Goal: Task Accomplishment & Management: Use online tool/utility

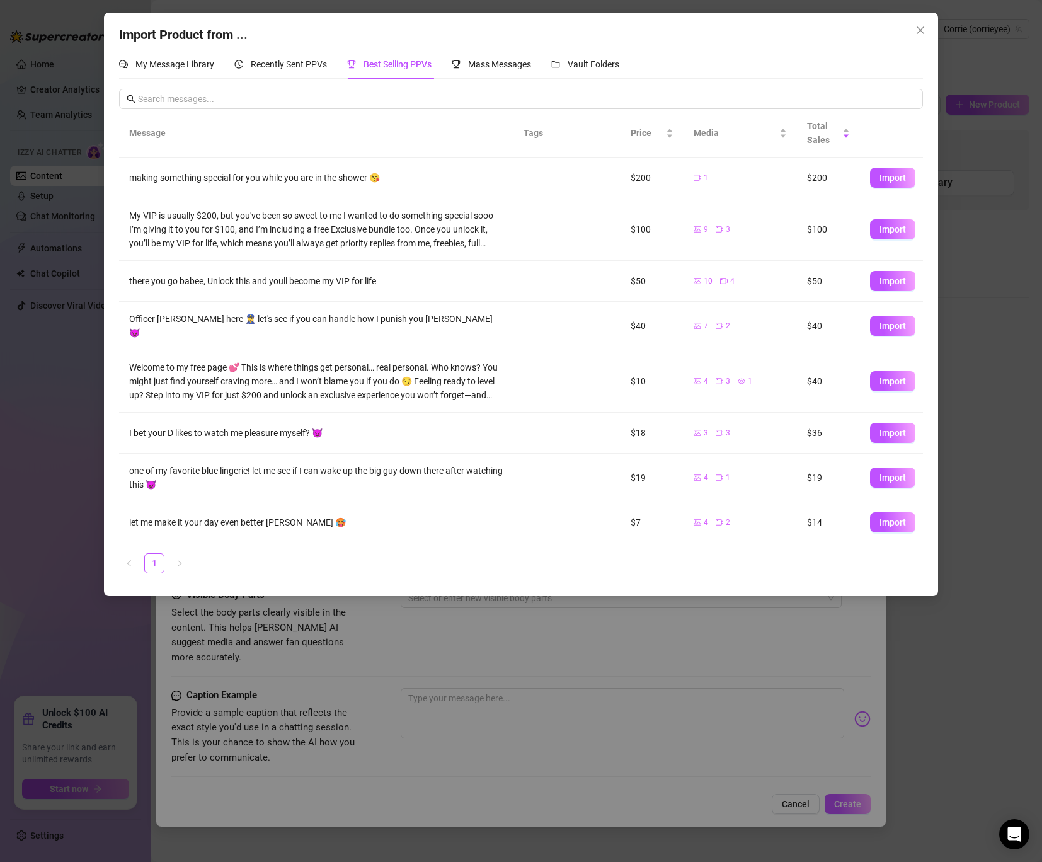
click at [893, 225] on span "Import" at bounding box center [893, 229] width 26 height 10
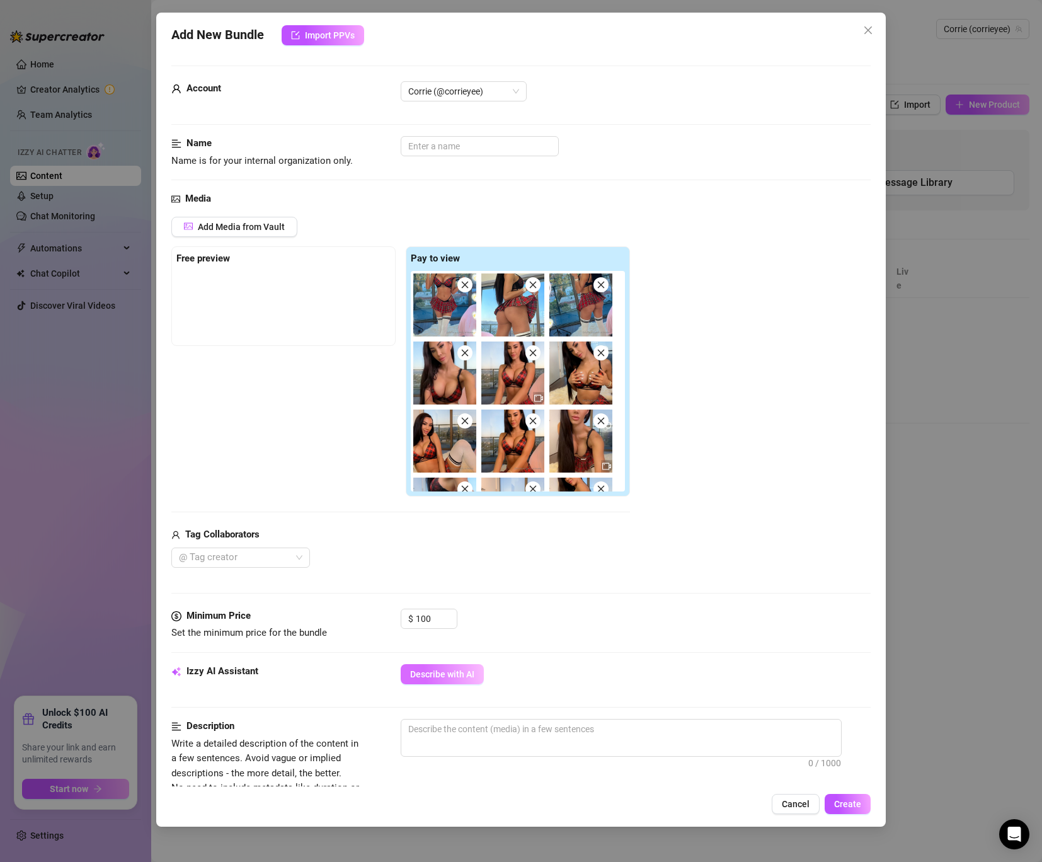
click at [442, 678] on span "Describe with AI" at bounding box center [442, 674] width 64 height 10
click at [425, 144] on input "text" at bounding box center [480, 146] width 158 height 20
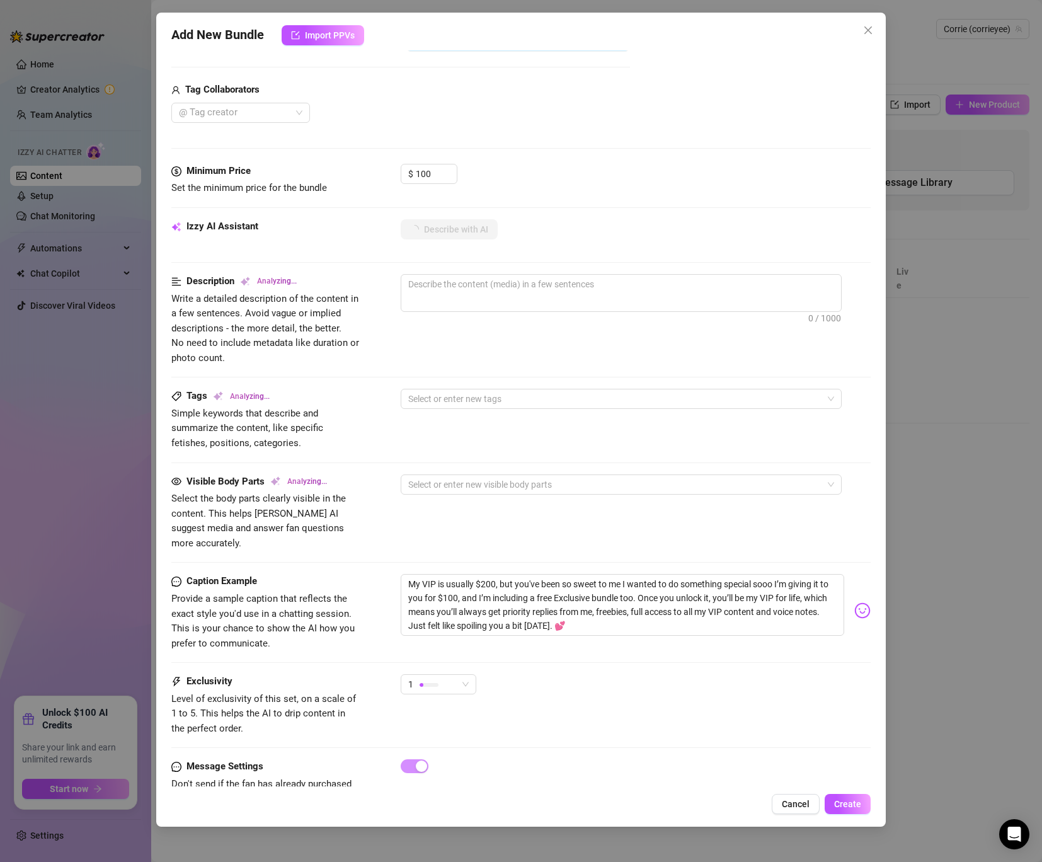
scroll to position [474, 0]
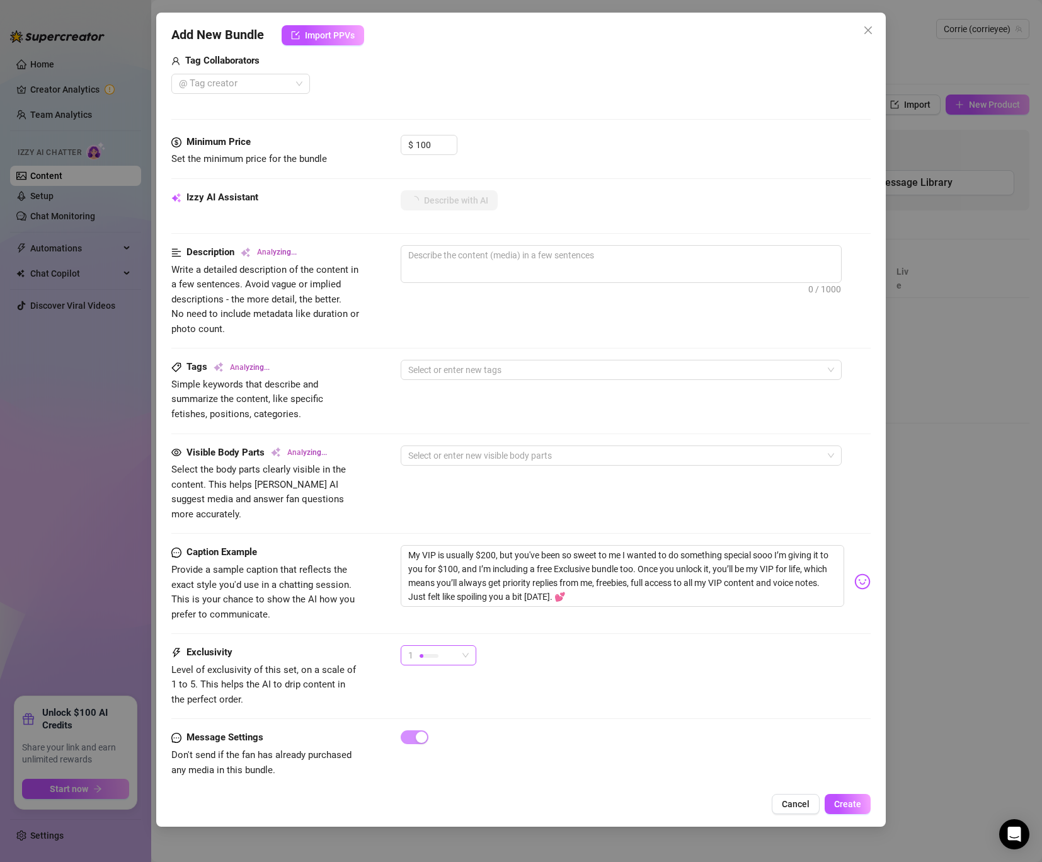
click at [448, 646] on div "1" at bounding box center [432, 655] width 49 height 19
click at [443, 713] on div "3" at bounding box center [470, 706] width 134 height 20
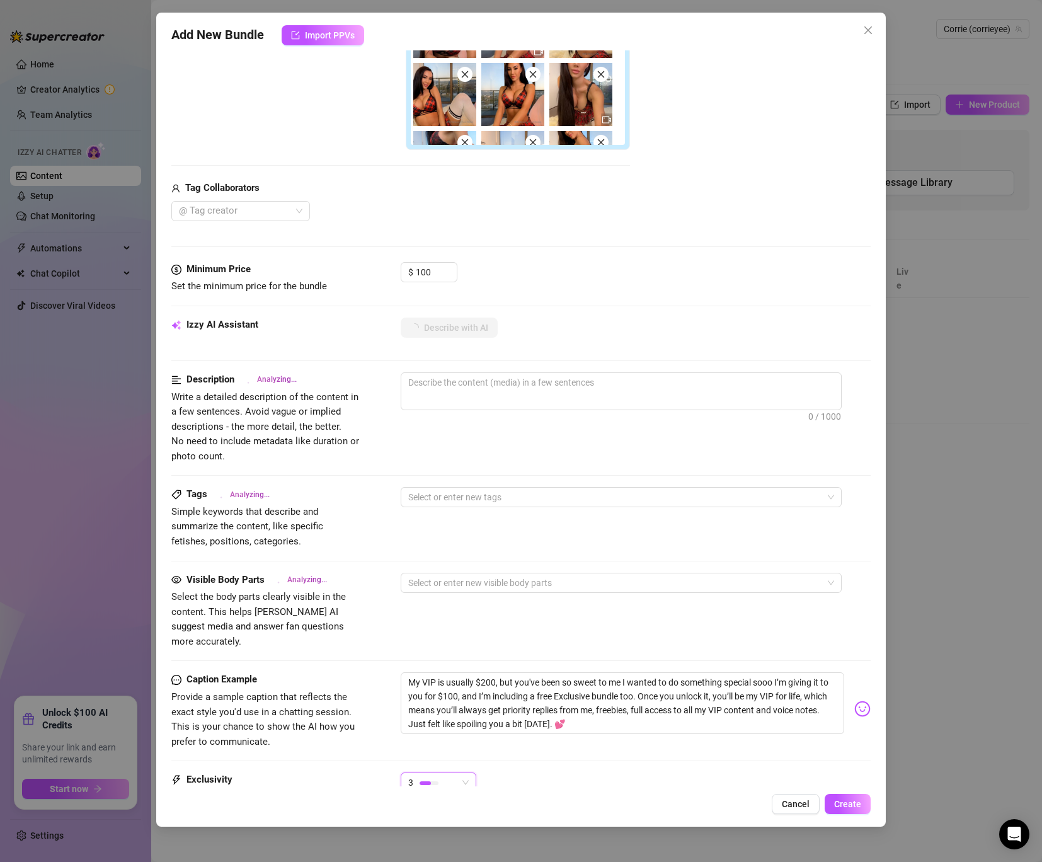
scroll to position [342, 0]
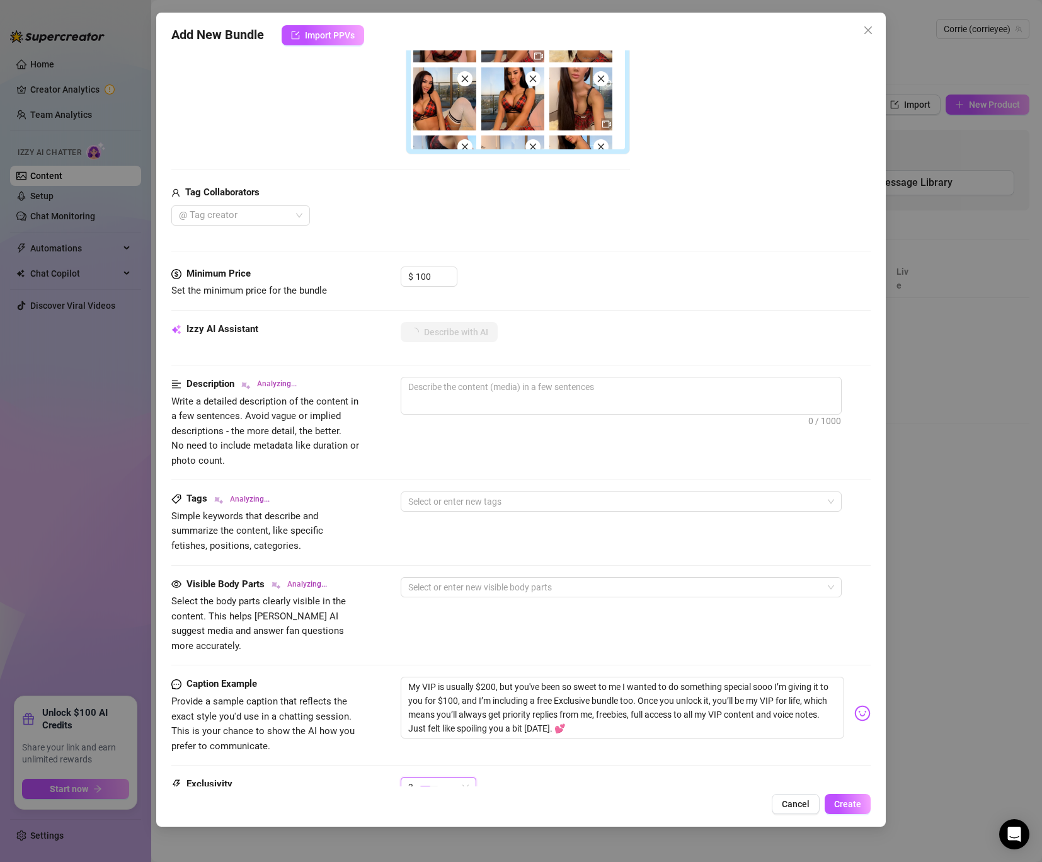
type textarea "Corrie"
type textarea "Corrie rocks"
type textarea "Corrie rocks a"
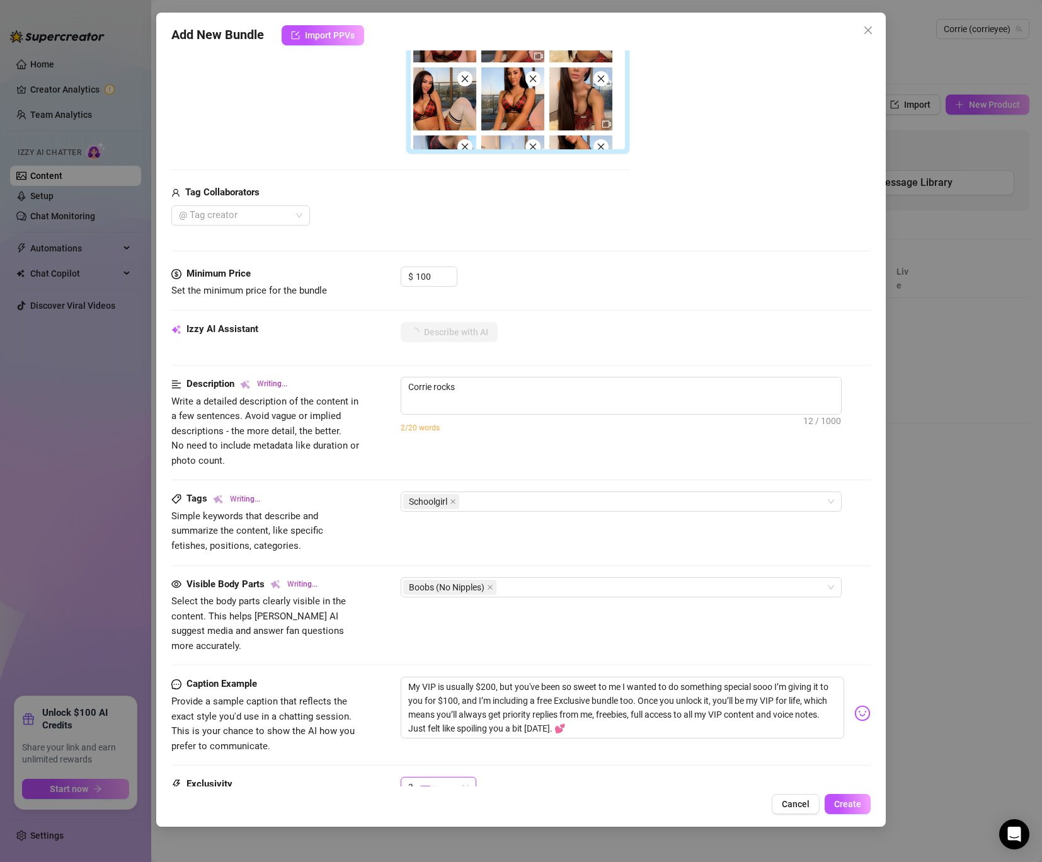
type textarea "Corrie rocks a"
type textarea "Corrie rocks a naughty"
type textarea "Corrie rocks a naughty schoolgirl"
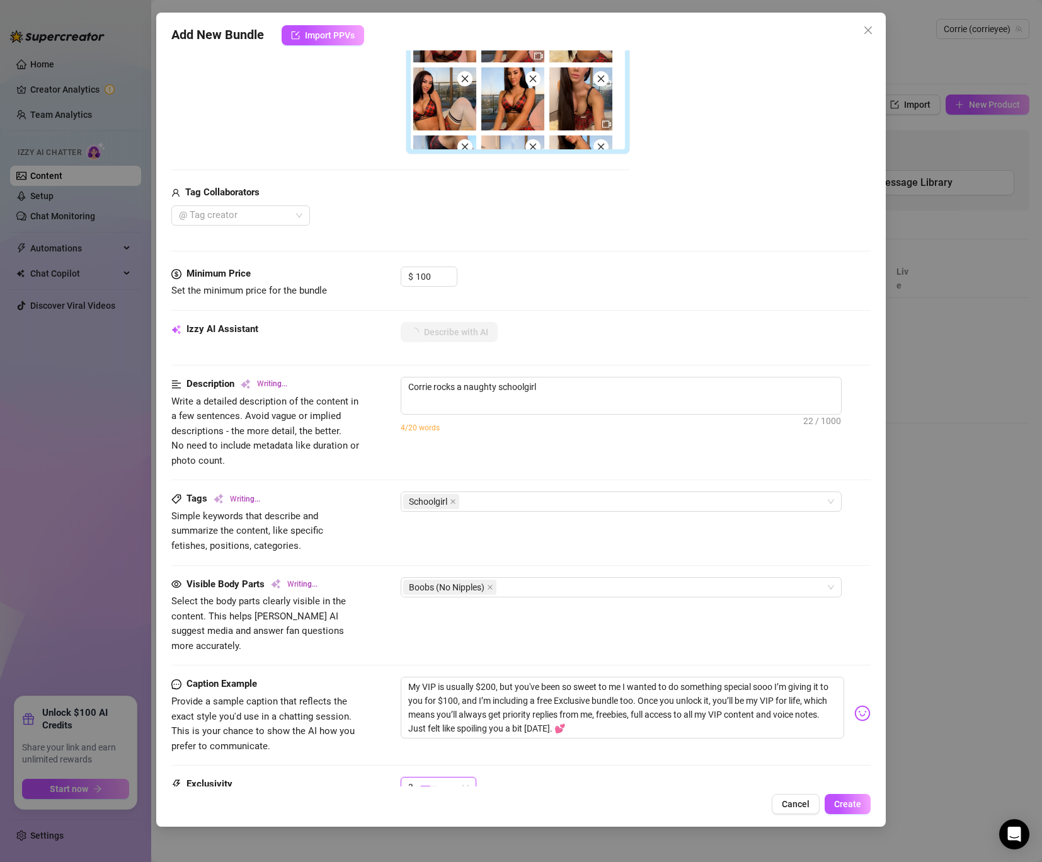
type textarea "Corrie rocks a naughty schoolgirl look"
type textarea "Corrie rocks a naughty schoolgirl look in"
type textarea "Corrie rocks a naughty schoolgirl look in a"
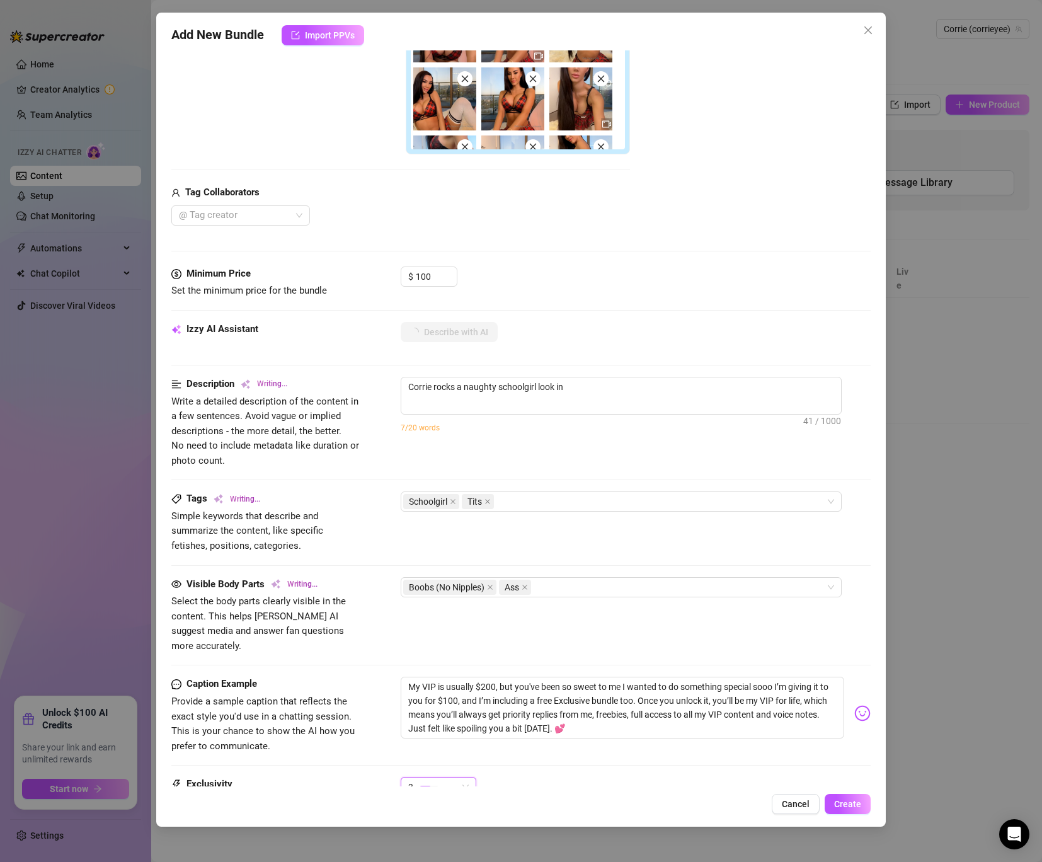
type textarea "Corrie rocks a naughty schoolgirl look in a"
type textarea "Corrie rocks a naughty schoolgirl look in a red"
type textarea "Corrie rocks a naughty schoolgirl look in a red plaid"
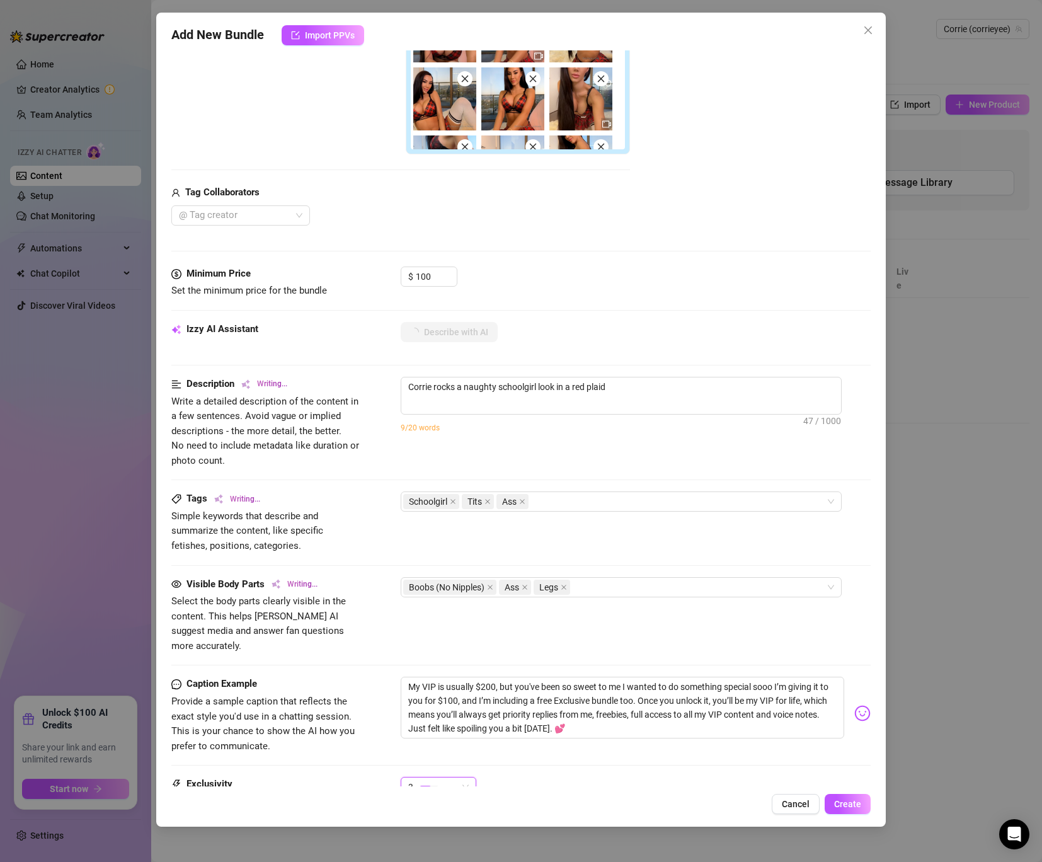
type textarea "Corrie rocks a naughty schoolgirl look in a red plaid bra"
type textarea "Corrie rocks a naughty schoolgirl look in a red plaid bra and"
type textarea "Corrie rocks a naughty schoolgirl look in a red plaid bra and matching"
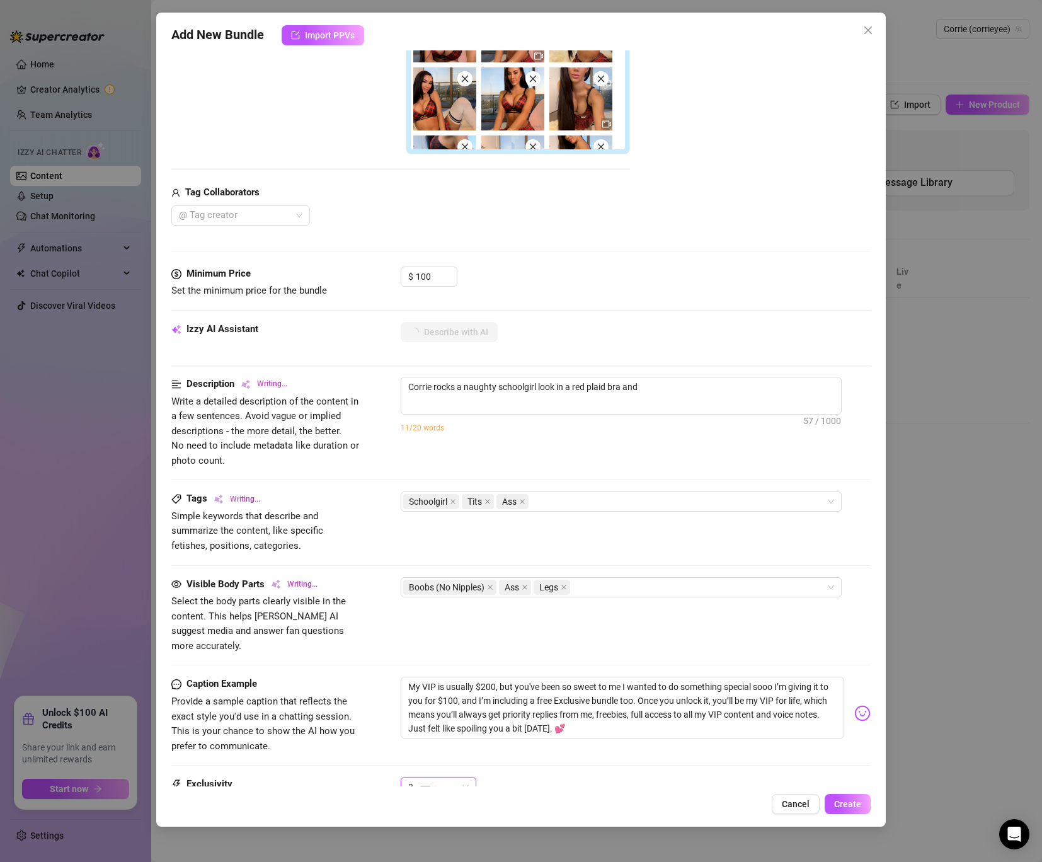
type textarea "Corrie rocks a naughty schoolgirl look in a red plaid bra and matching"
type textarea "Corrie rocks a naughty schoolgirl look in a red plaid bra and matching mini"
type textarea "Corrie rocks a naughty schoolgirl look in a red plaid bra and matching mini ski…"
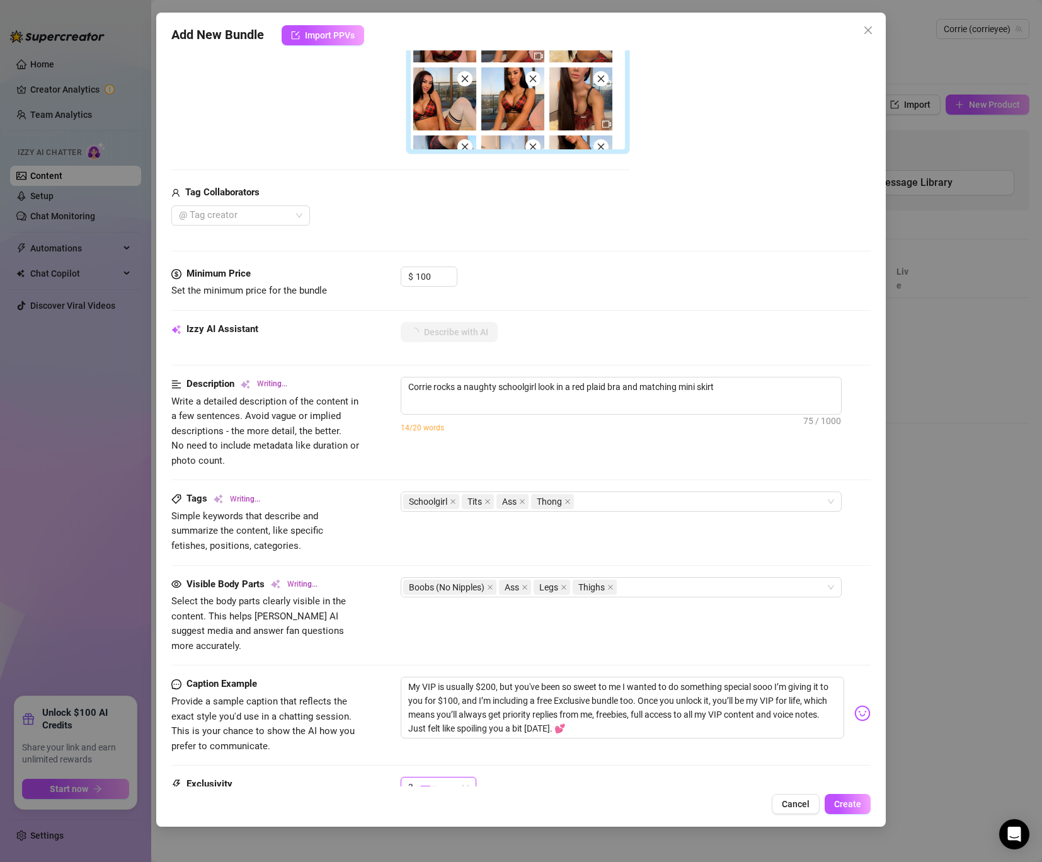
type textarea "Corrie rocks a naughty schoolgirl look in a red plaid bra and matching mini ski…"
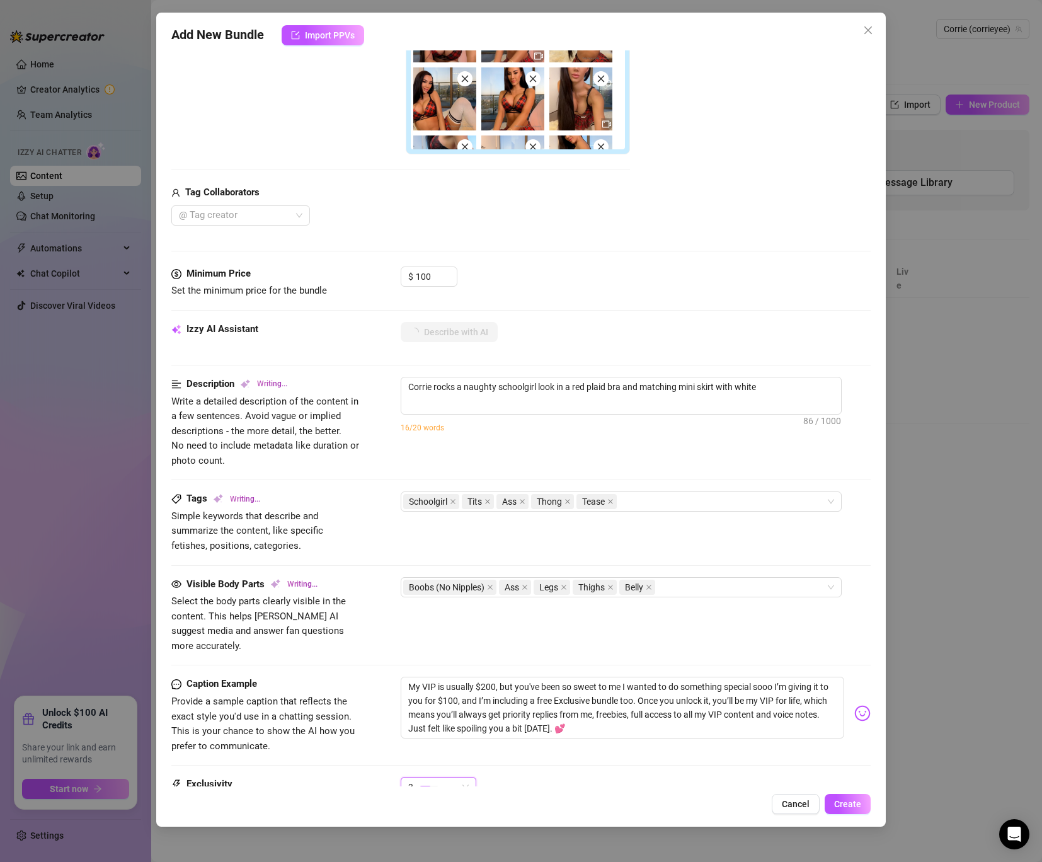
type textarea "Corrie rocks a naughty schoolgirl look in a red plaid bra and matching mini ski…"
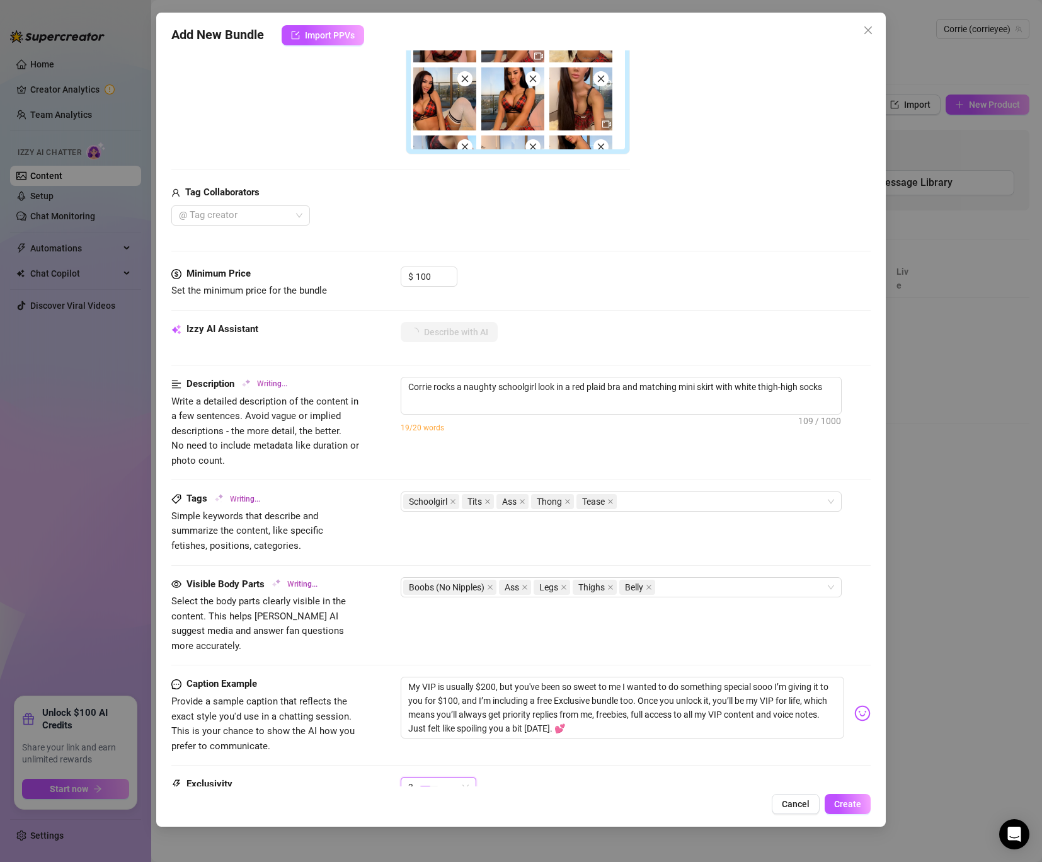
type textarea "Corrie rocks a naughty schoolgirl look in a red plaid bra and matching mini ski…"
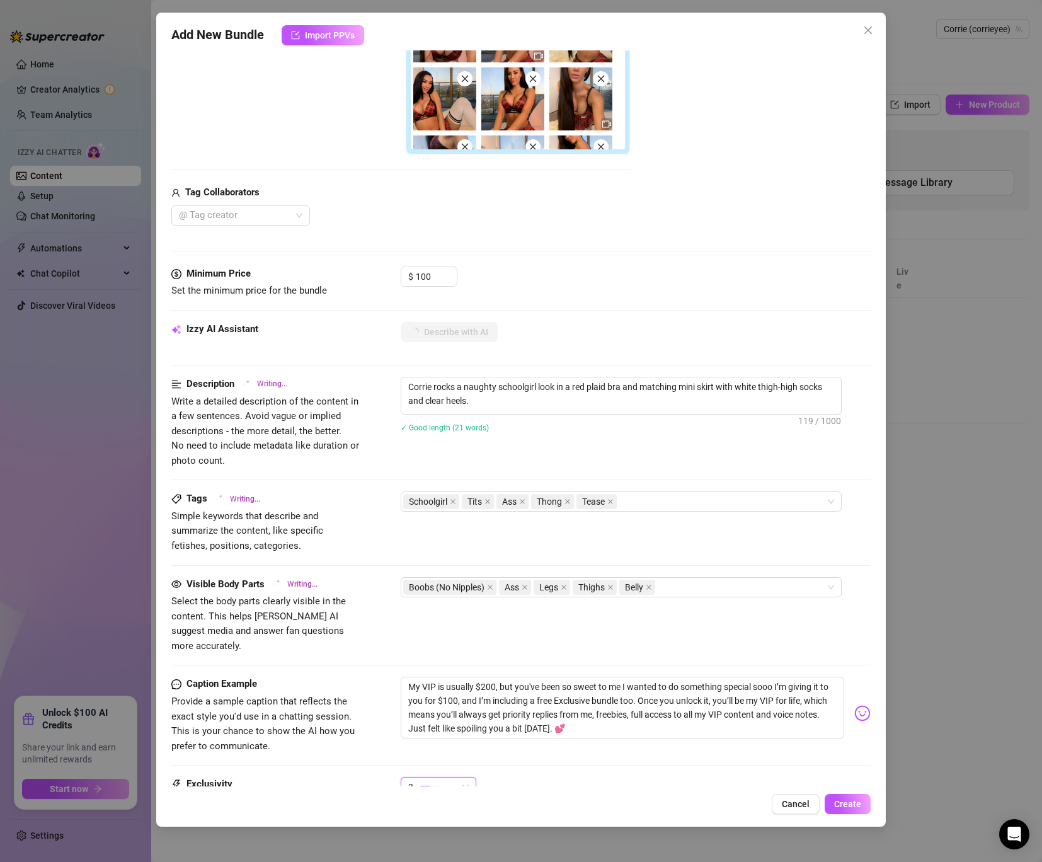
type textarea "Corrie rocks a naughty schoolgirl look in a red plaid bra and matching mini ski…"
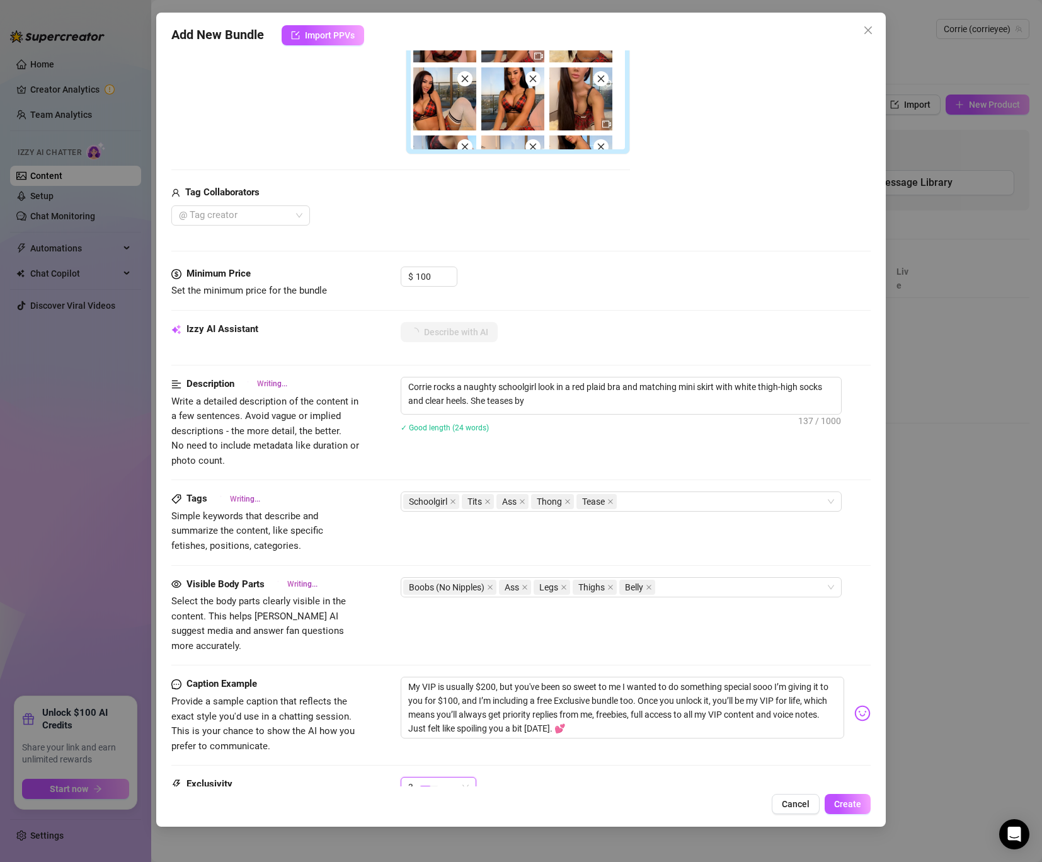
type textarea "Corrie rocks a naughty schoolgirl look in a red plaid bra and matching mini ski…"
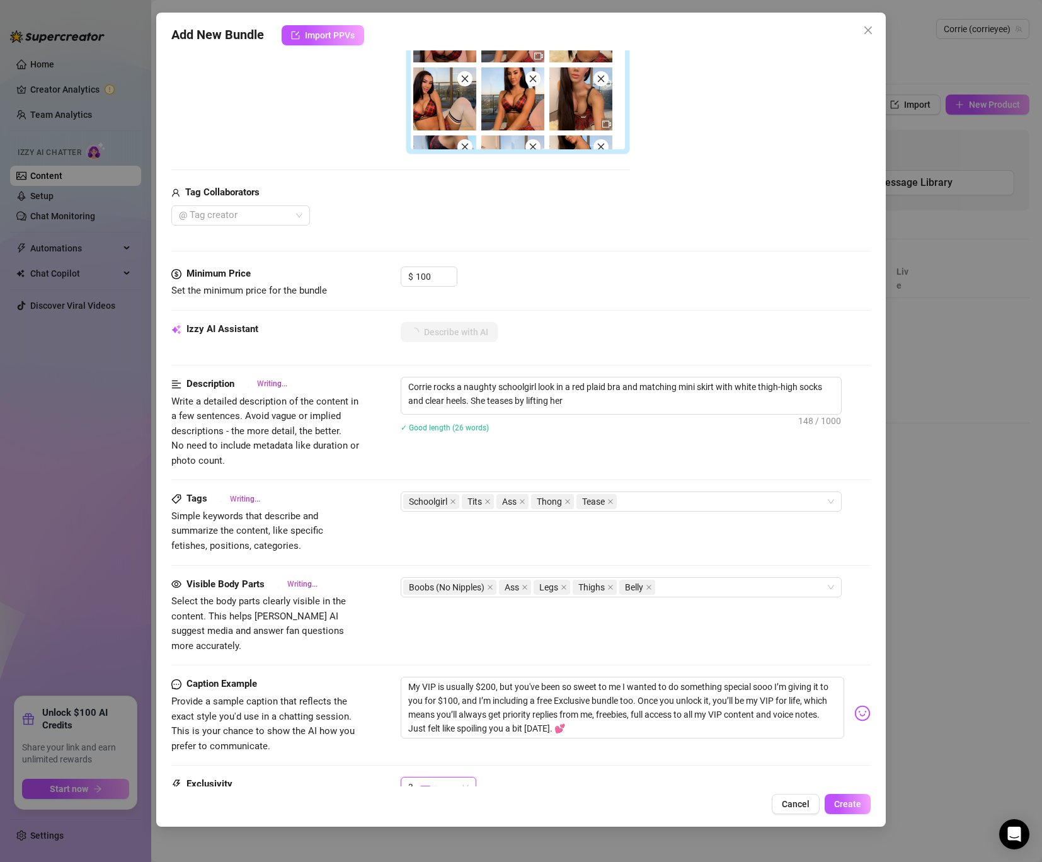
type textarea "Corrie rocks a naughty schoolgirl look in a red plaid bra and matching mini ski…"
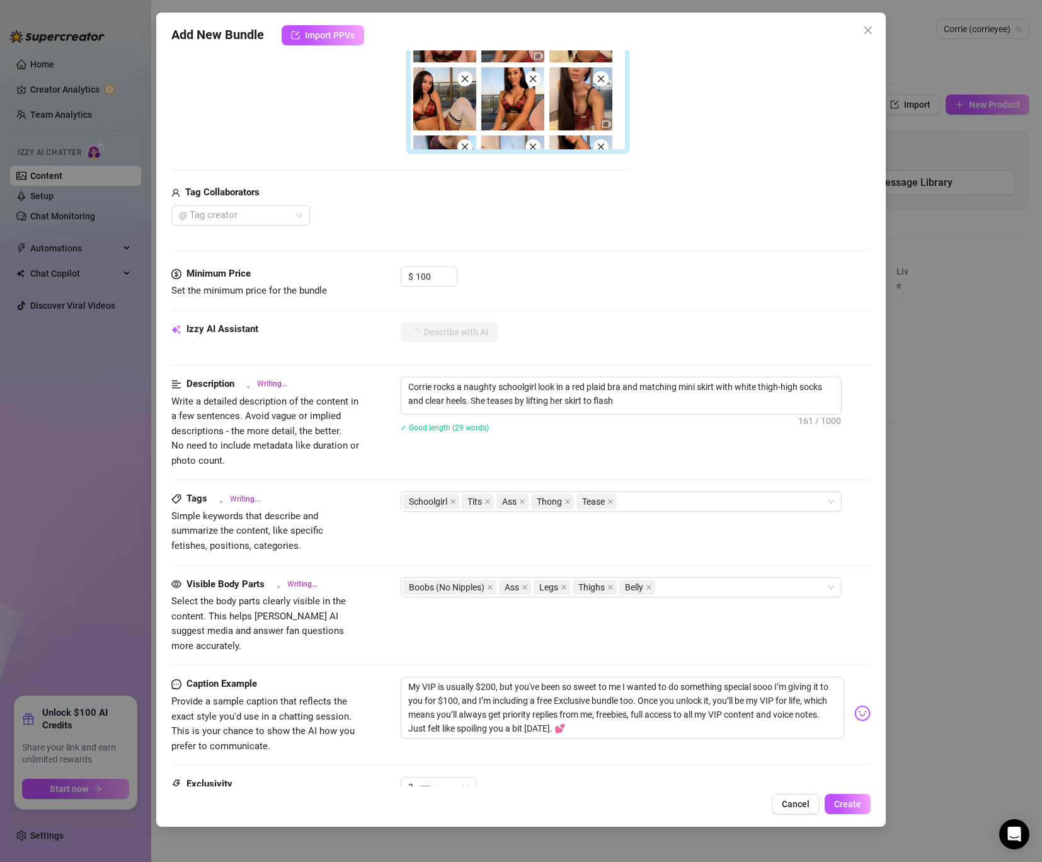
type textarea "Corrie rocks a naughty schoolgirl look in a red plaid bra and matching mini ski…"
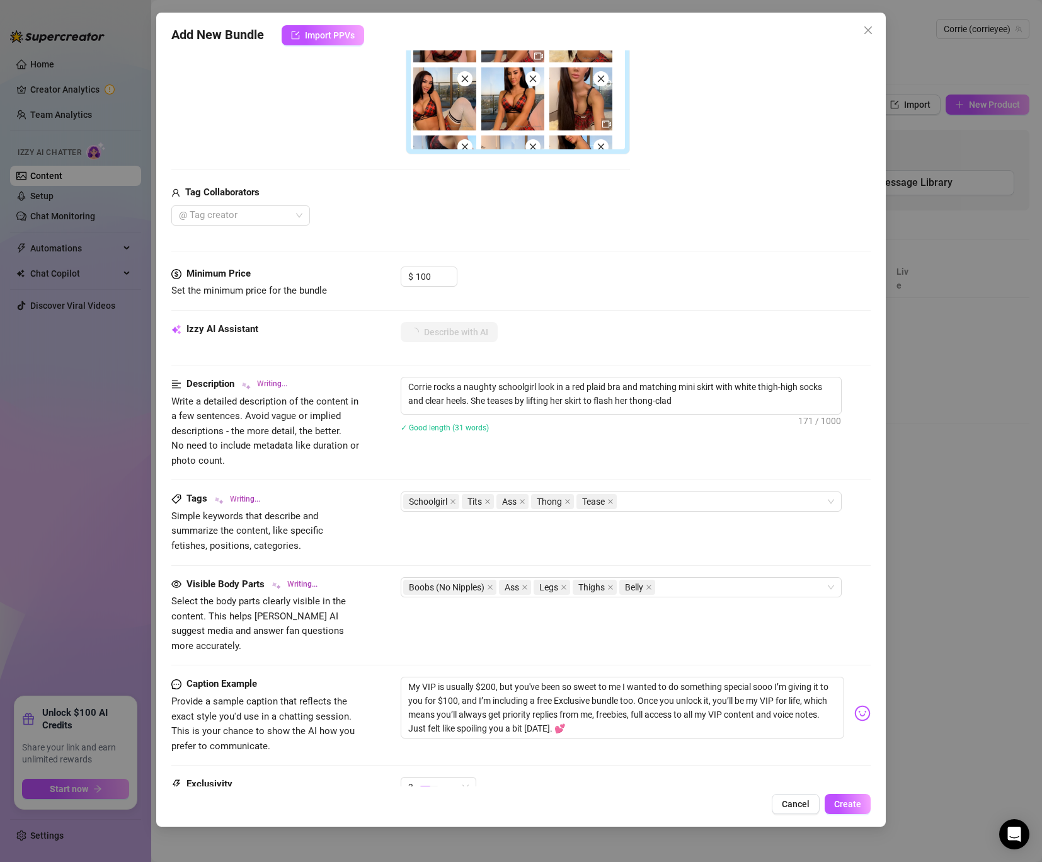
type textarea "Corrie rocks a naughty schoolgirl look in a red plaid bra and matching mini ski…"
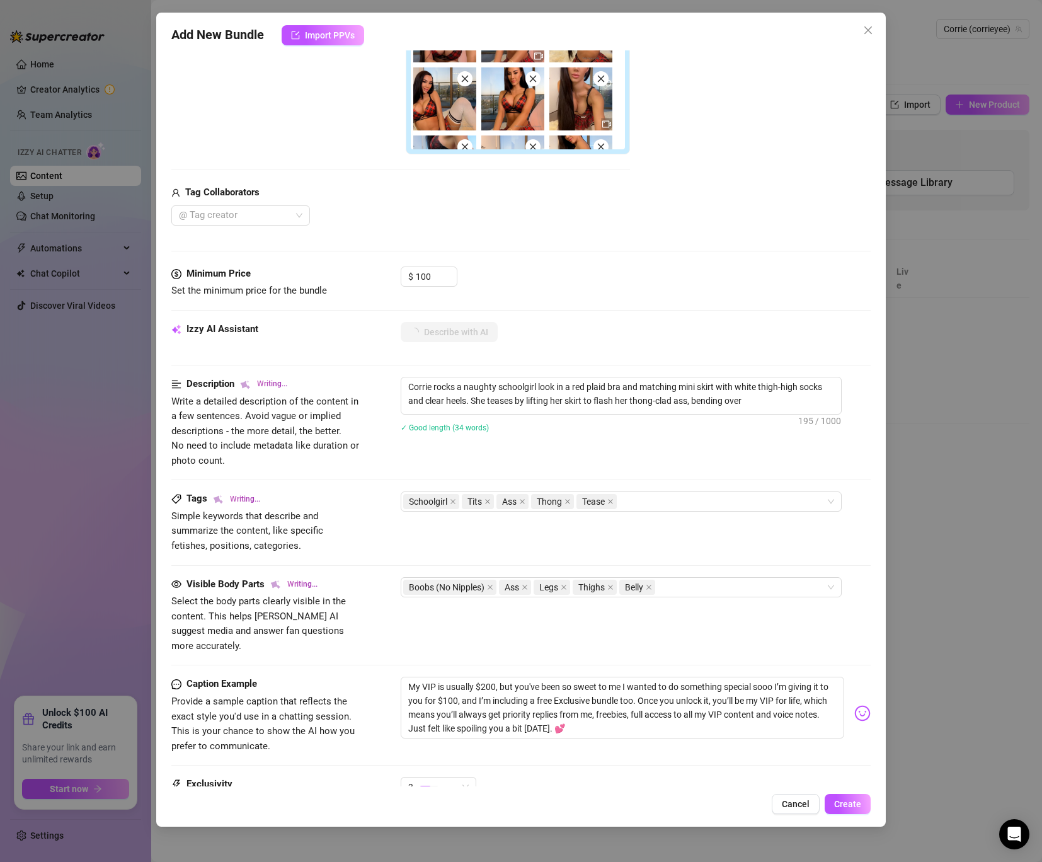
type textarea "Corrie rocks a naughty schoolgirl look in a red plaid bra and matching mini ski…"
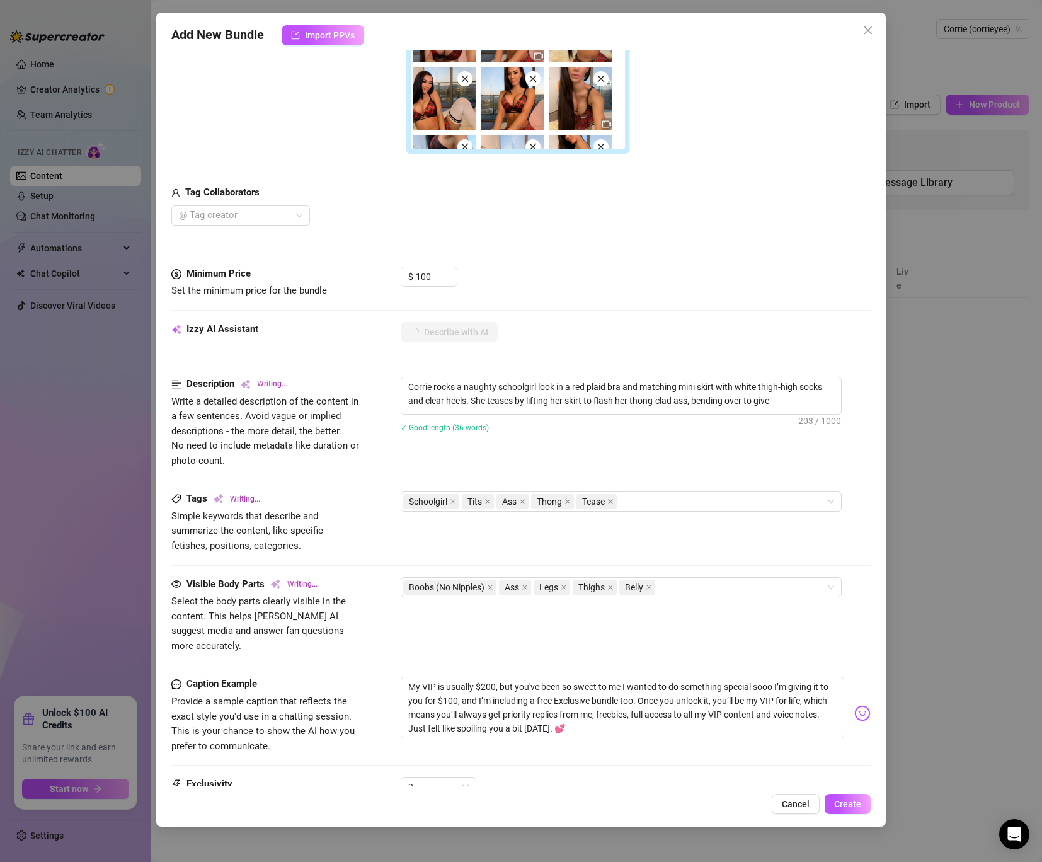
type textarea "Corrie rocks a naughty schoolgirl look in a red plaid bra and matching mini ski…"
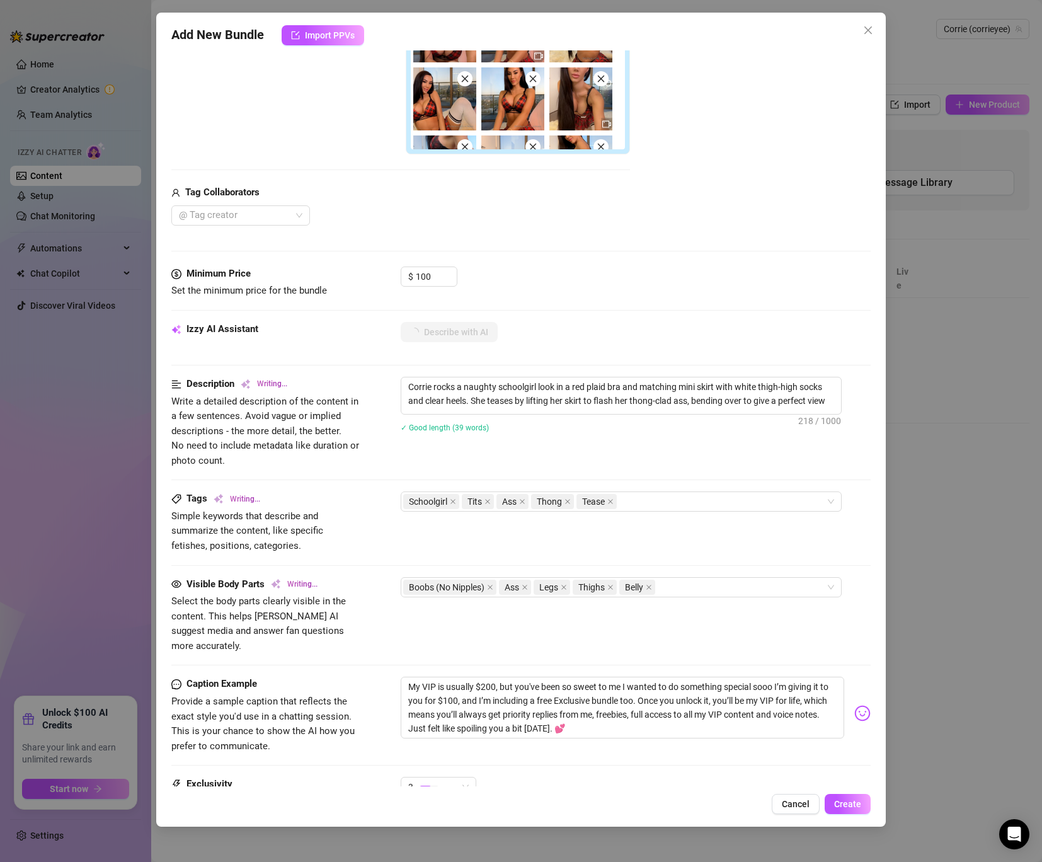
type textarea "Corrie rocks a naughty schoolgirl look in a red plaid bra and matching mini ski…"
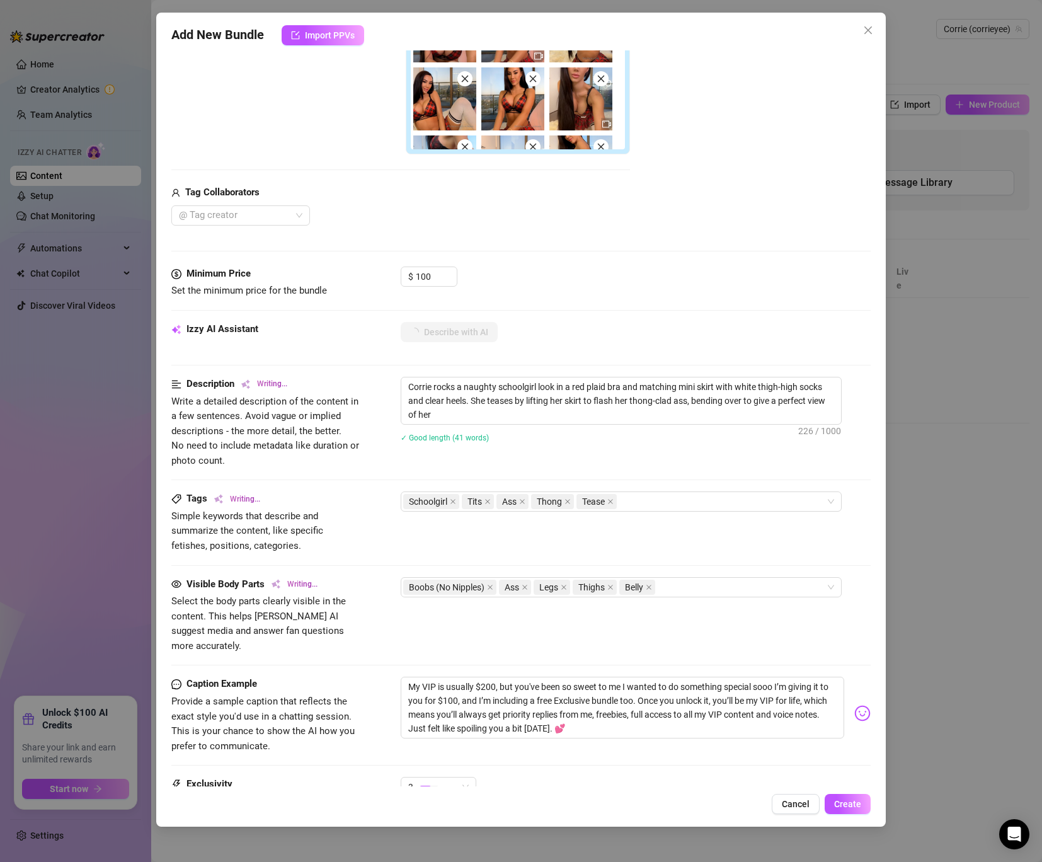
type textarea "Corrie rocks a naughty schoolgirl look in a red plaid bra and matching mini ski…"
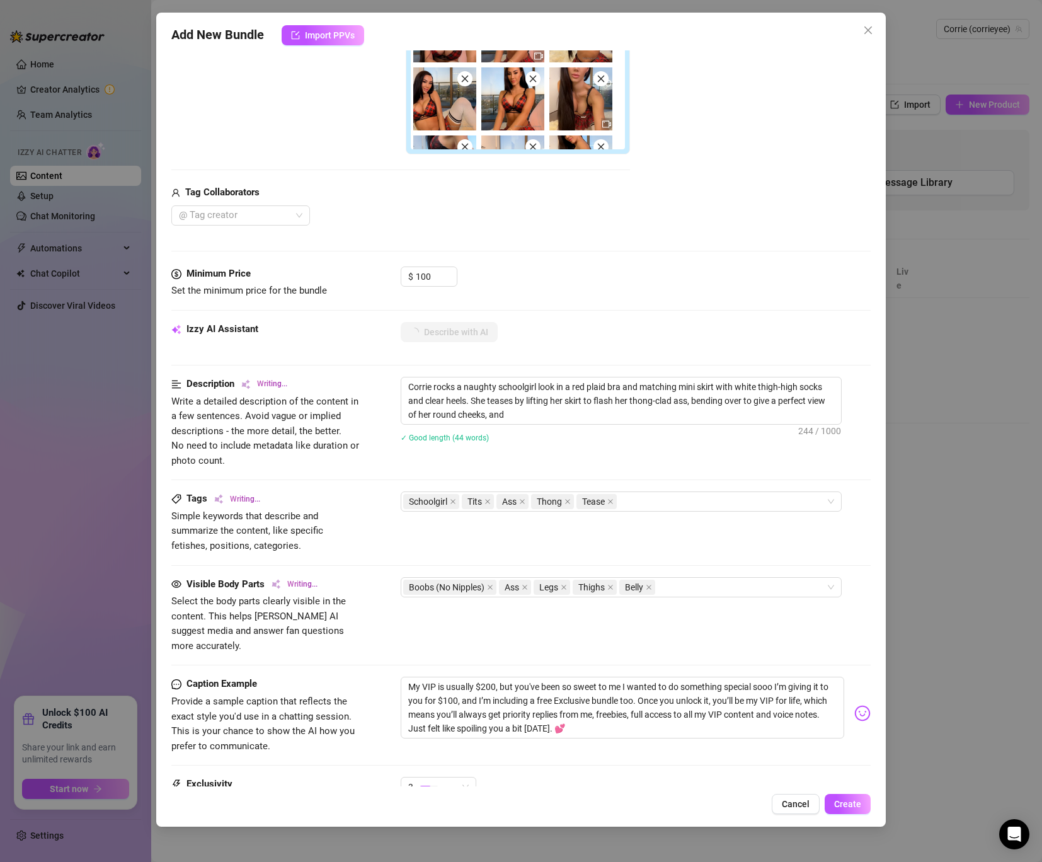
type textarea "Corrie rocks a naughty schoolgirl look in a red plaid bra and matching mini ski…"
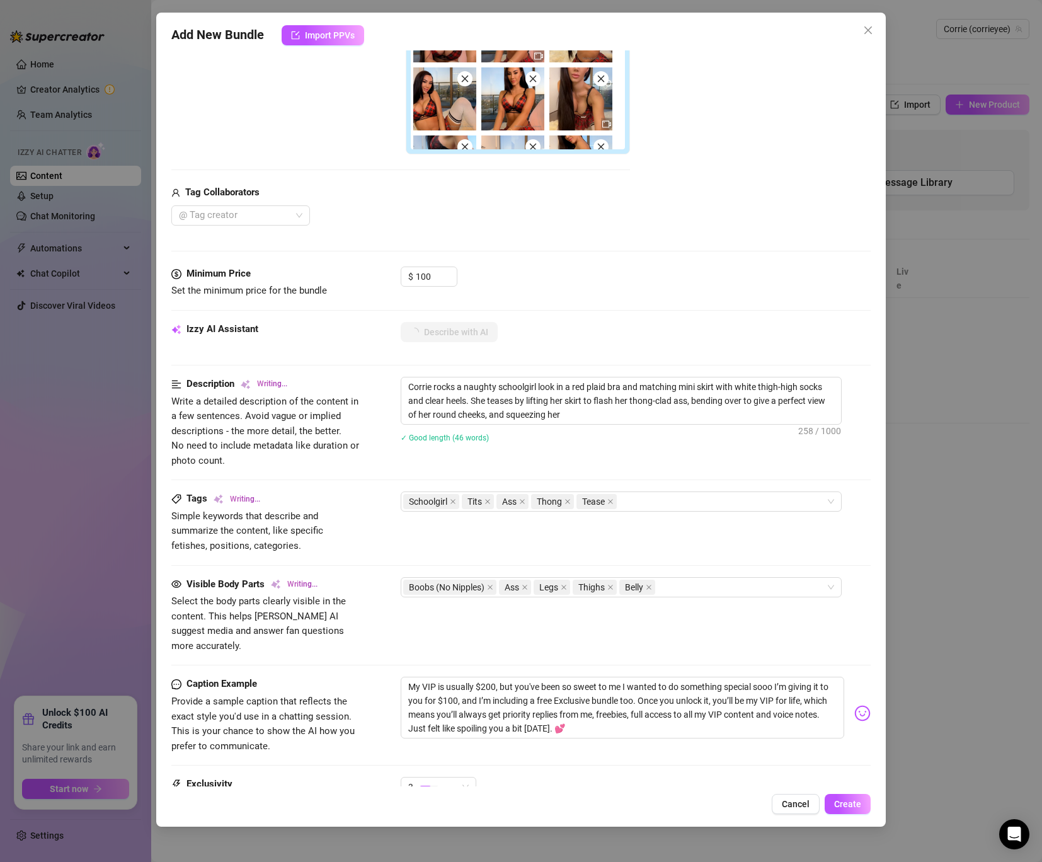
type textarea "Corrie rocks a naughty schoolgirl look in a red plaid bra and matching mini ski…"
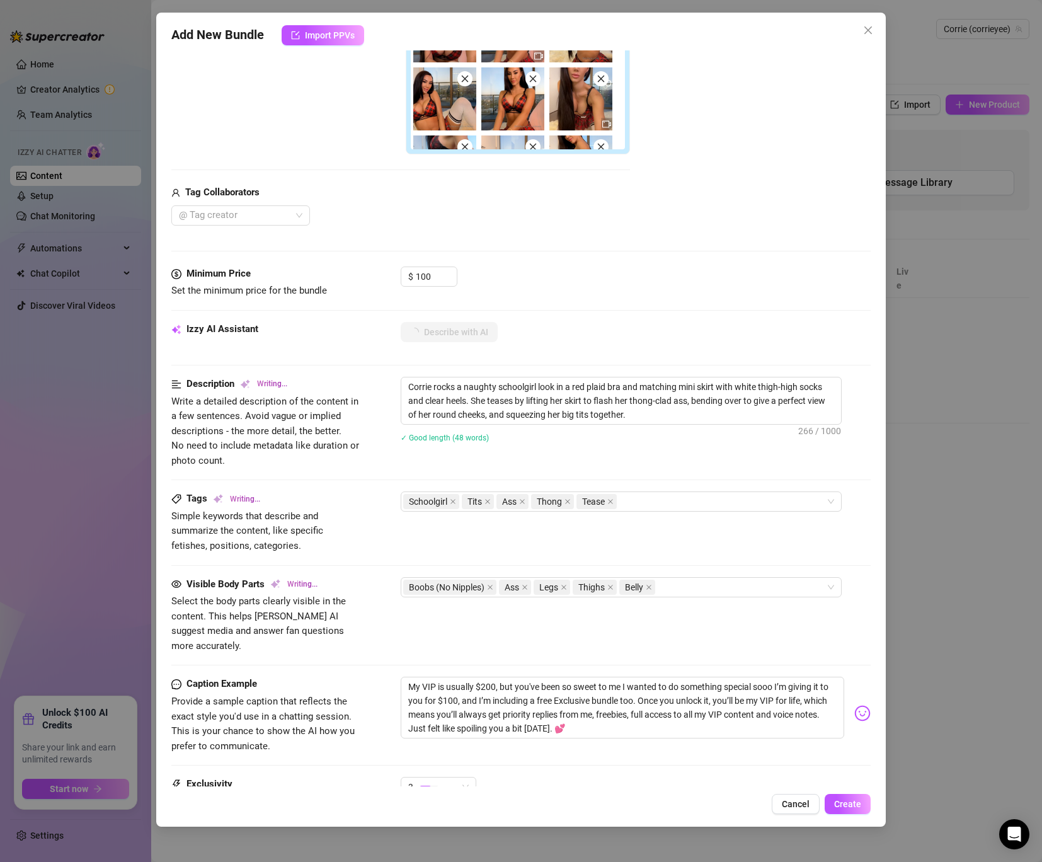
type textarea "Corrie rocks a naughty schoolgirl look in a red plaid bra and matching mini ski…"
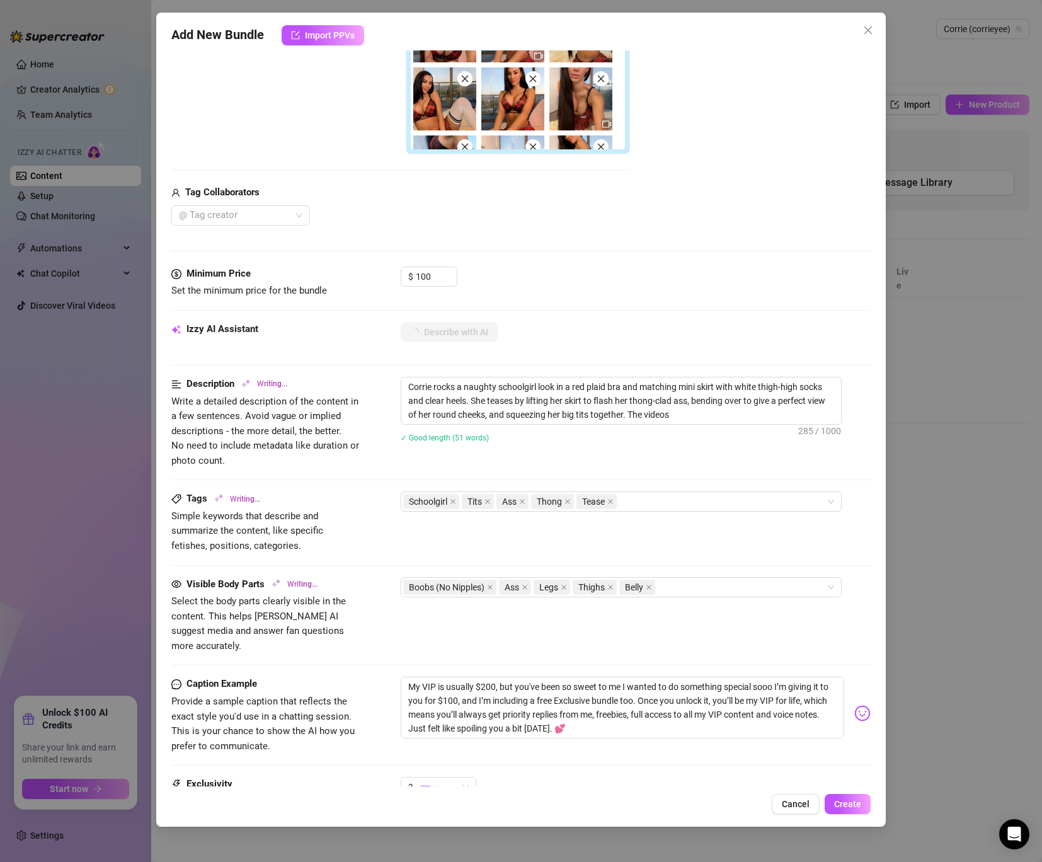
type textarea "Corrie rocks a naughty schoolgirl look in a red plaid bra and matching mini ski…"
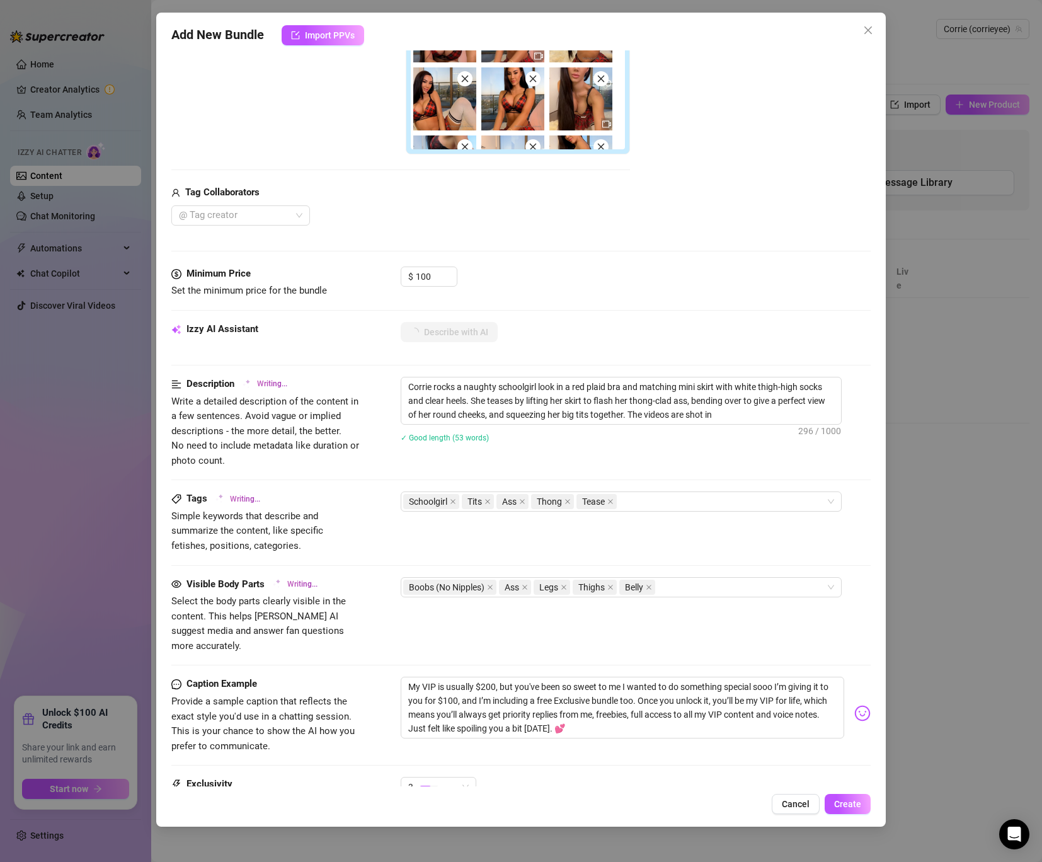
type textarea "Corrie rocks a naughty schoolgirl look in a red plaid bra and matching mini ski…"
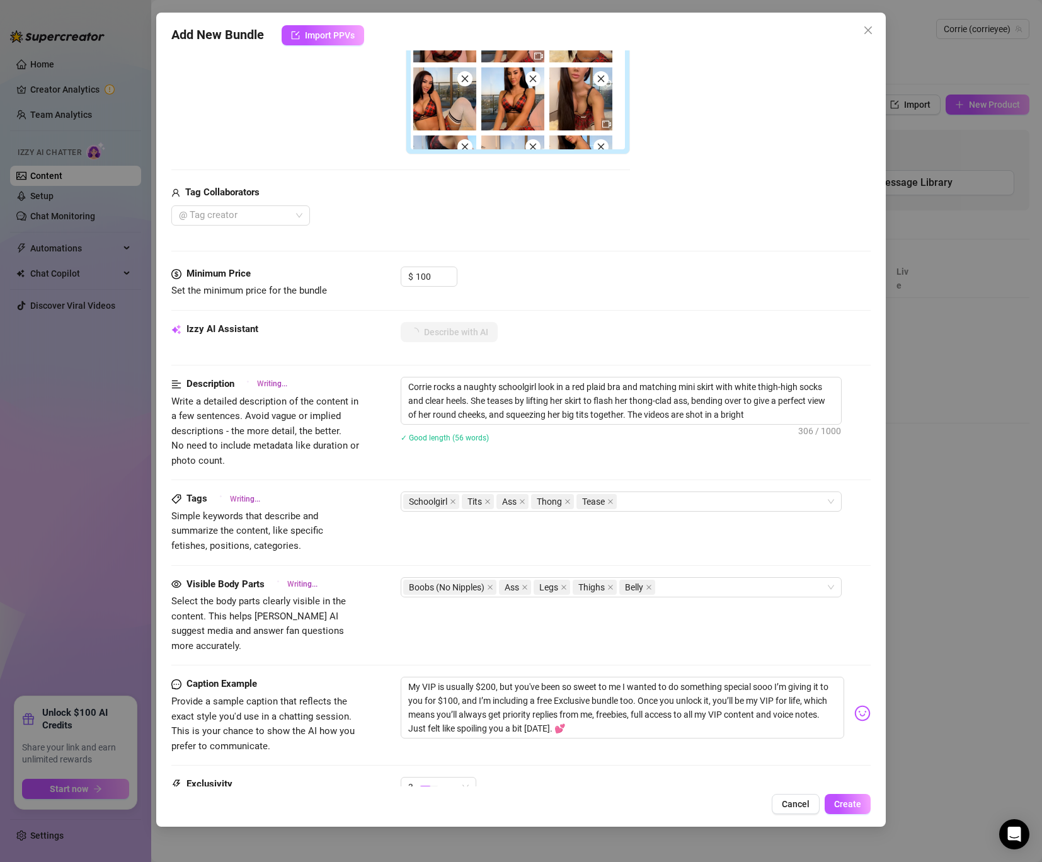
type textarea "Corrie rocks a naughty schoolgirl look in a red plaid bra and matching mini ski…"
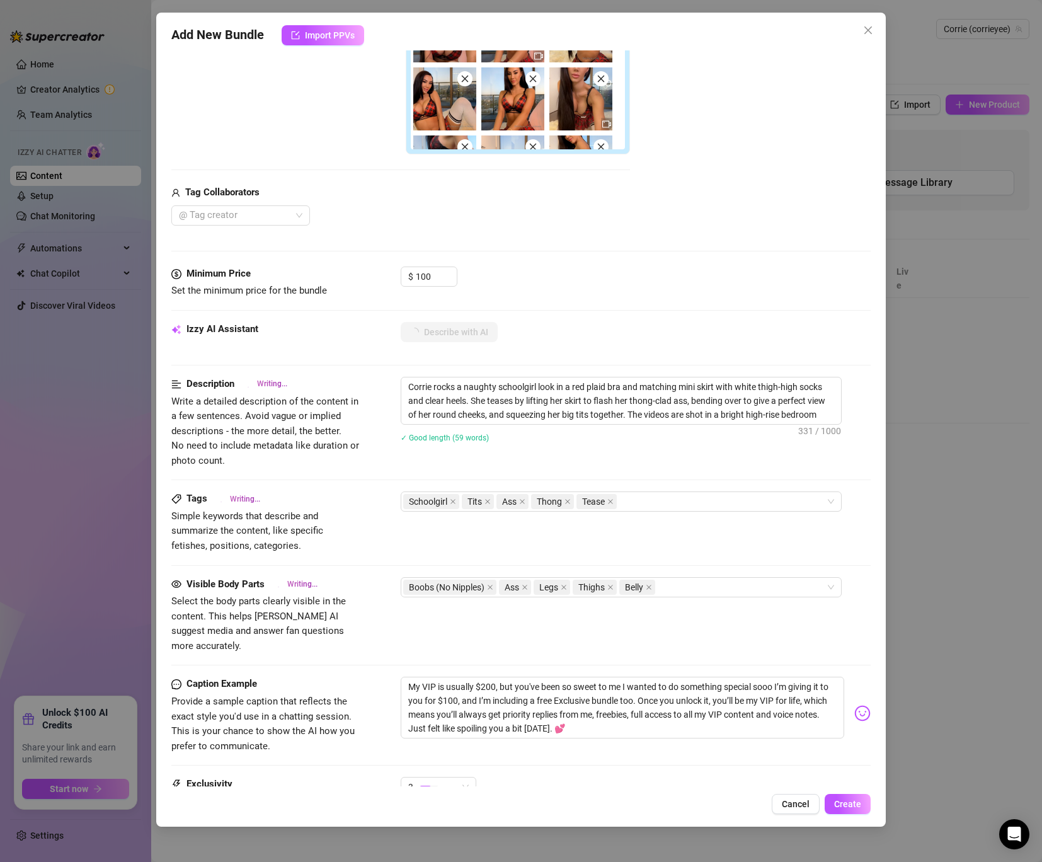
type textarea "Corrie rocks a naughty schoolgirl look in a red plaid bra and matching mini ski…"
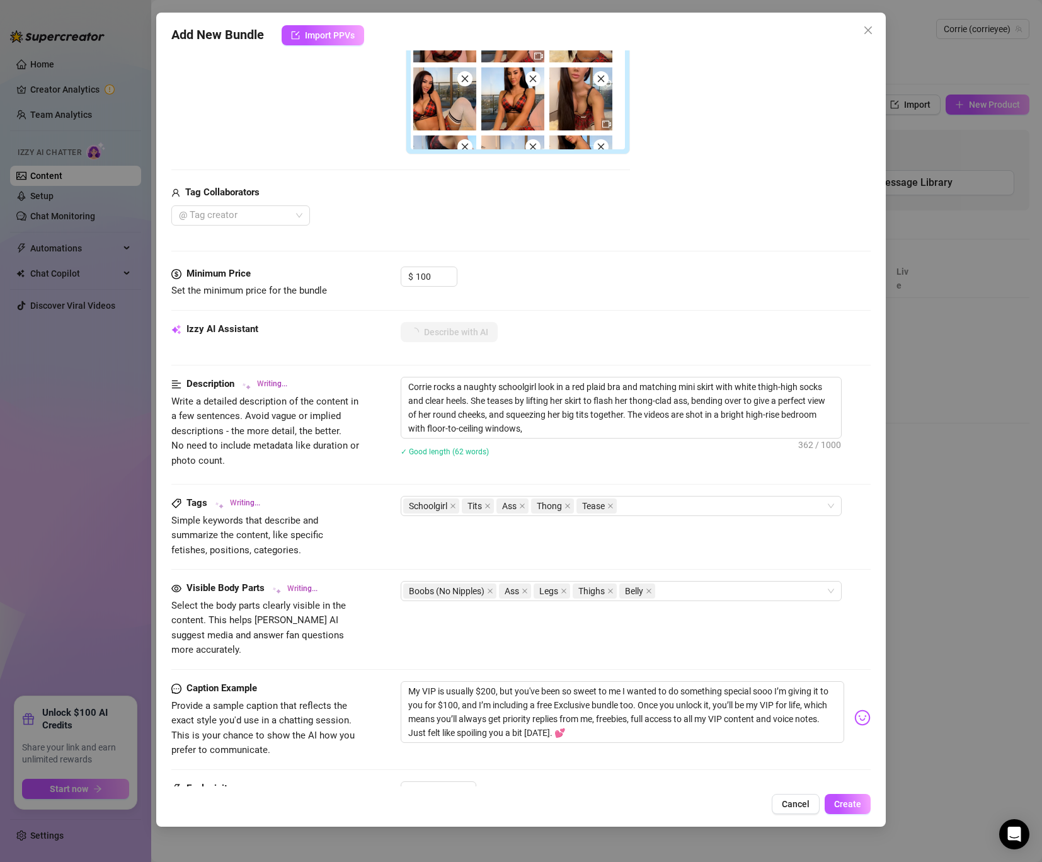
type textarea "Corrie rocks a naughty schoolgirl look in a red plaid bra and matching mini ski…"
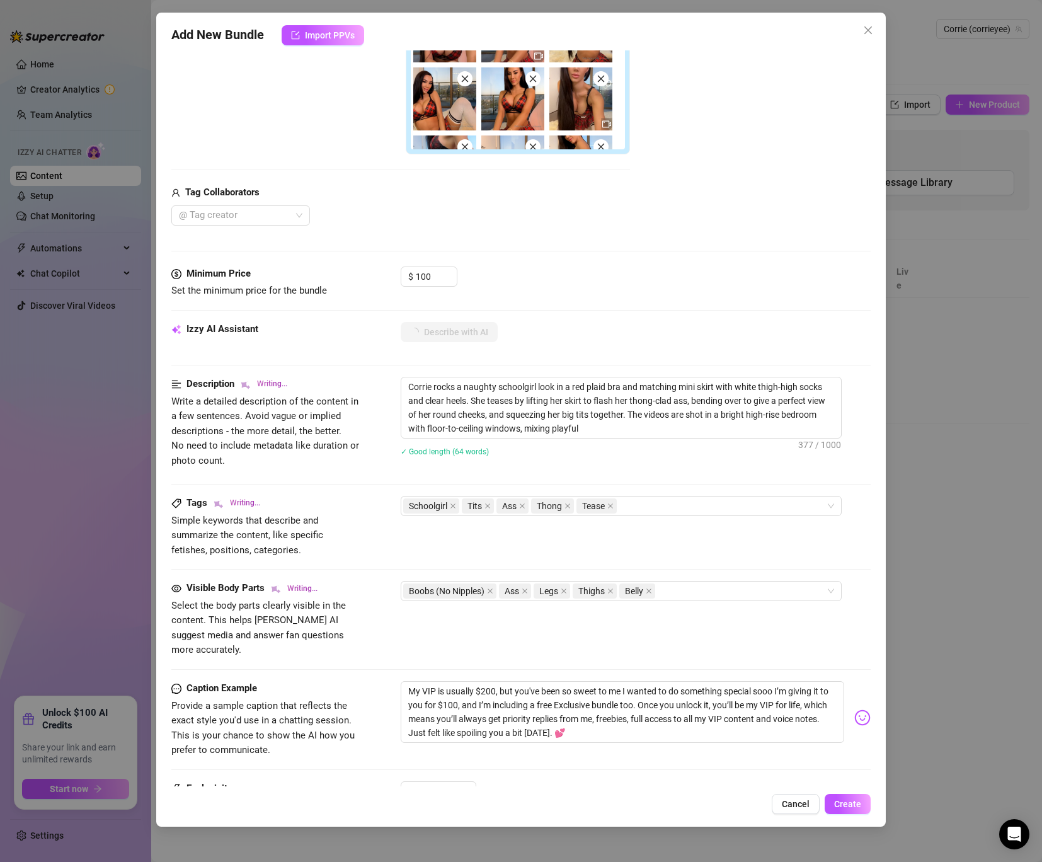
type textarea "Corrie rocks a naughty schoolgirl look in a red plaid bra and matching mini ski…"
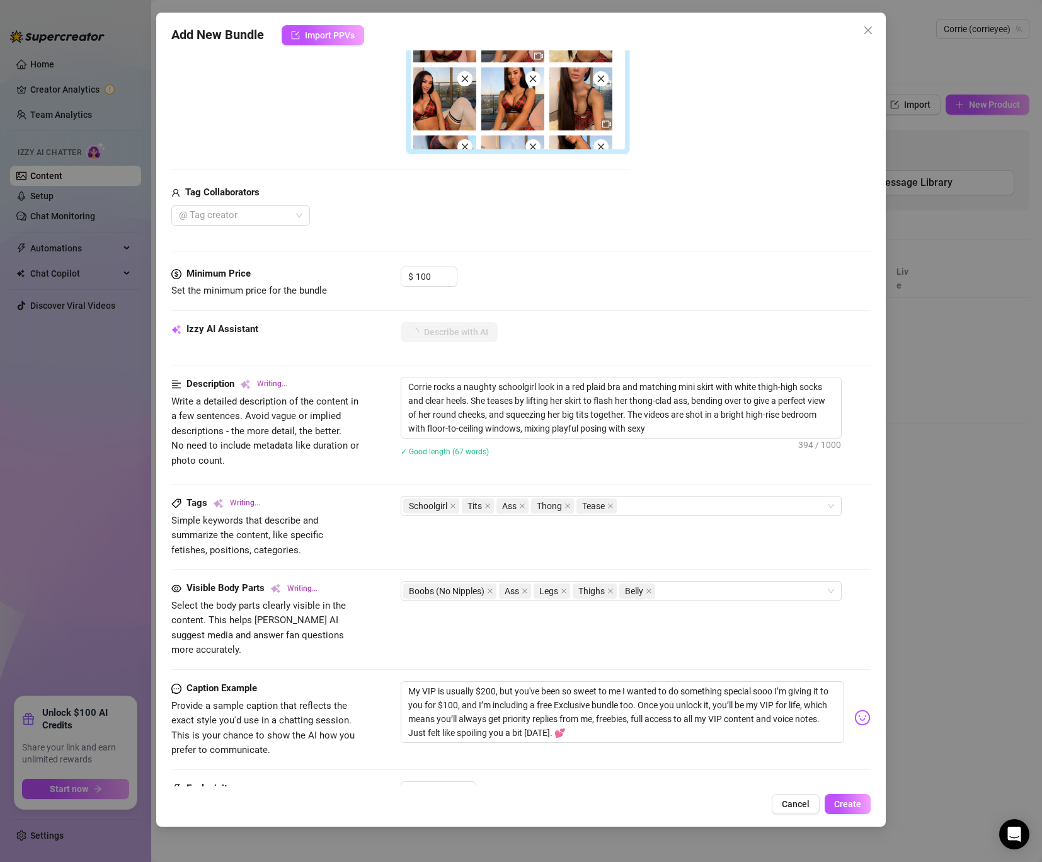
type textarea "Corrie rocks a naughty schoolgirl look in a red plaid bra and matching mini ski…"
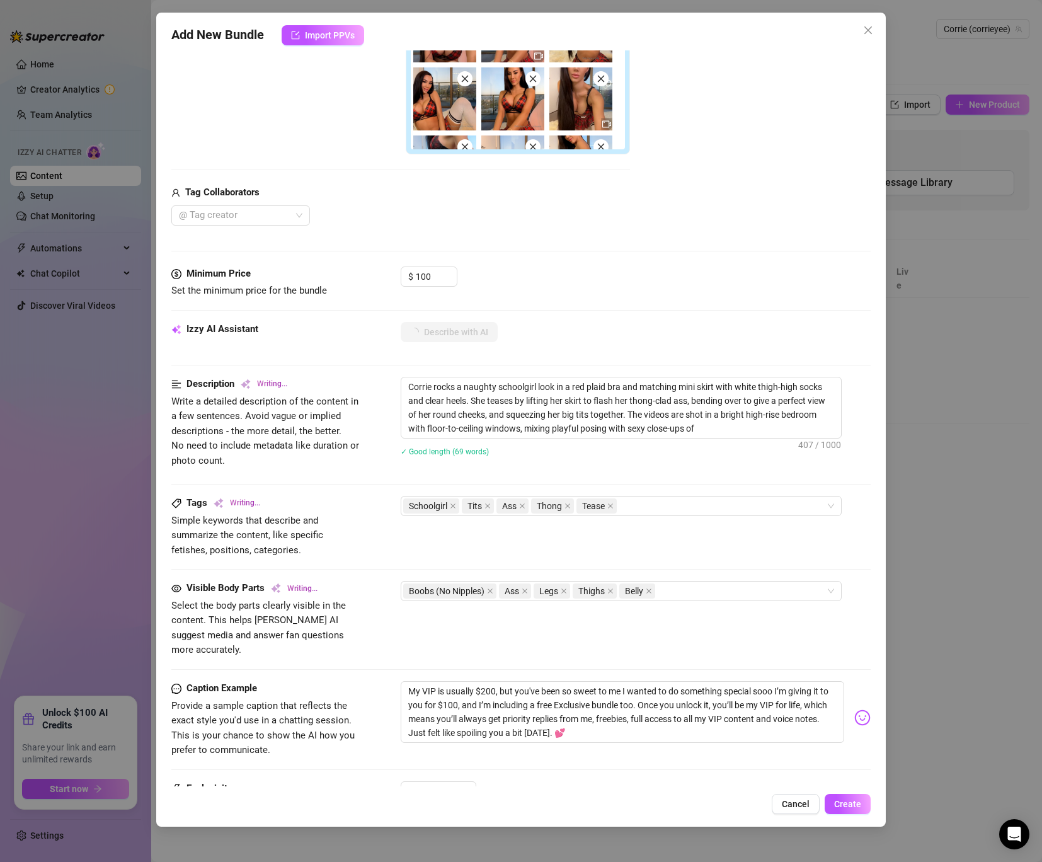
type textarea "Corrie rocks a naughty schoolgirl look in a red plaid bra and matching mini ski…"
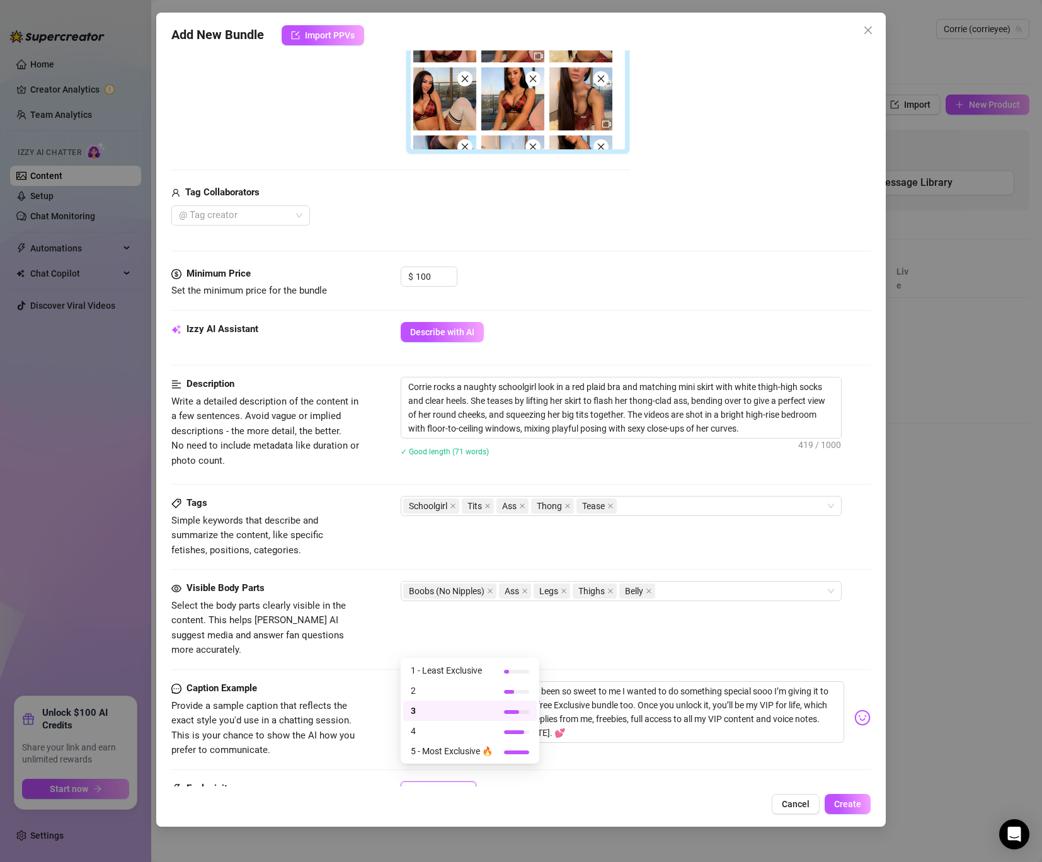
click at [426, 782] on div "3" at bounding box center [432, 791] width 49 height 19
click at [440, 705] on span "3" at bounding box center [452, 711] width 82 height 14
drag, startPoint x: 435, startPoint y: 275, endPoint x: 352, endPoint y: 273, distance: 82.6
click at [352, 273] on div "Minimum Price Set the minimum price for the bundle $ 100" at bounding box center [520, 283] width 699 height 32
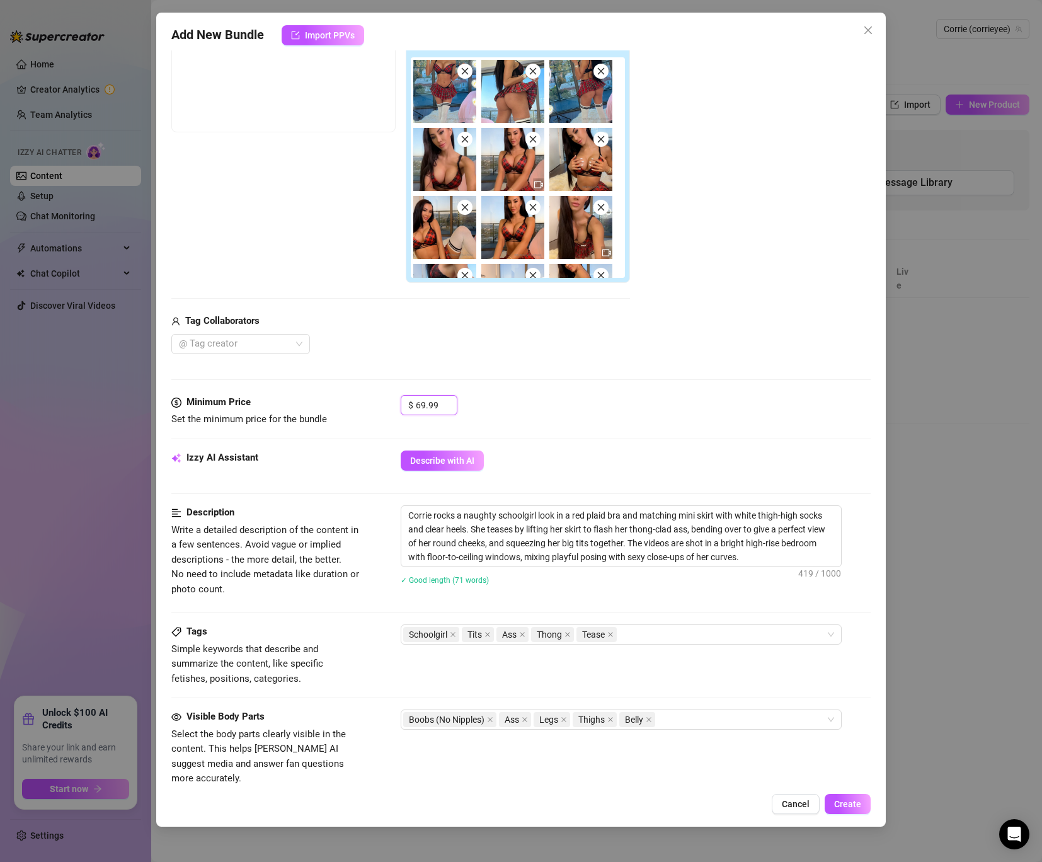
scroll to position [0, 0]
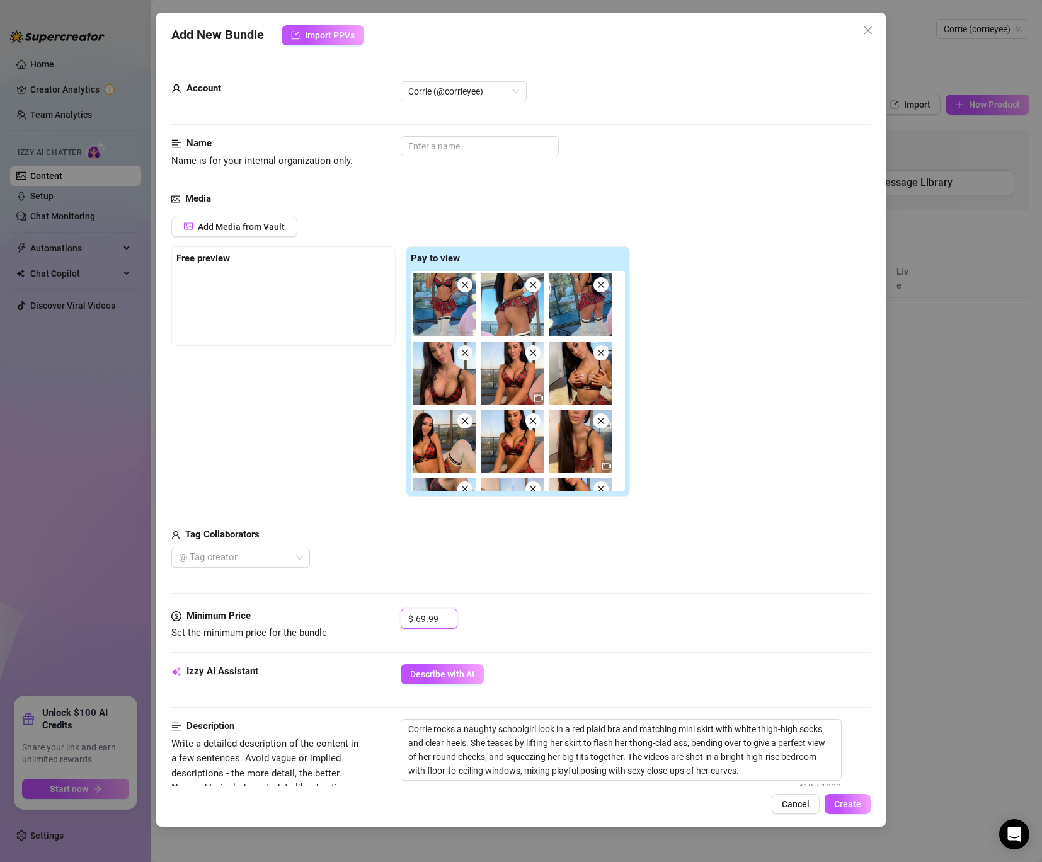
type input "69.99"
click at [469, 158] on div "Name Name is for your internal organization only." at bounding box center [520, 152] width 699 height 32
click at [445, 134] on div "Account Corrie (@corrieyee)" at bounding box center [520, 108] width 699 height 55
click at [444, 141] on input "text" at bounding box center [480, 146] width 158 height 20
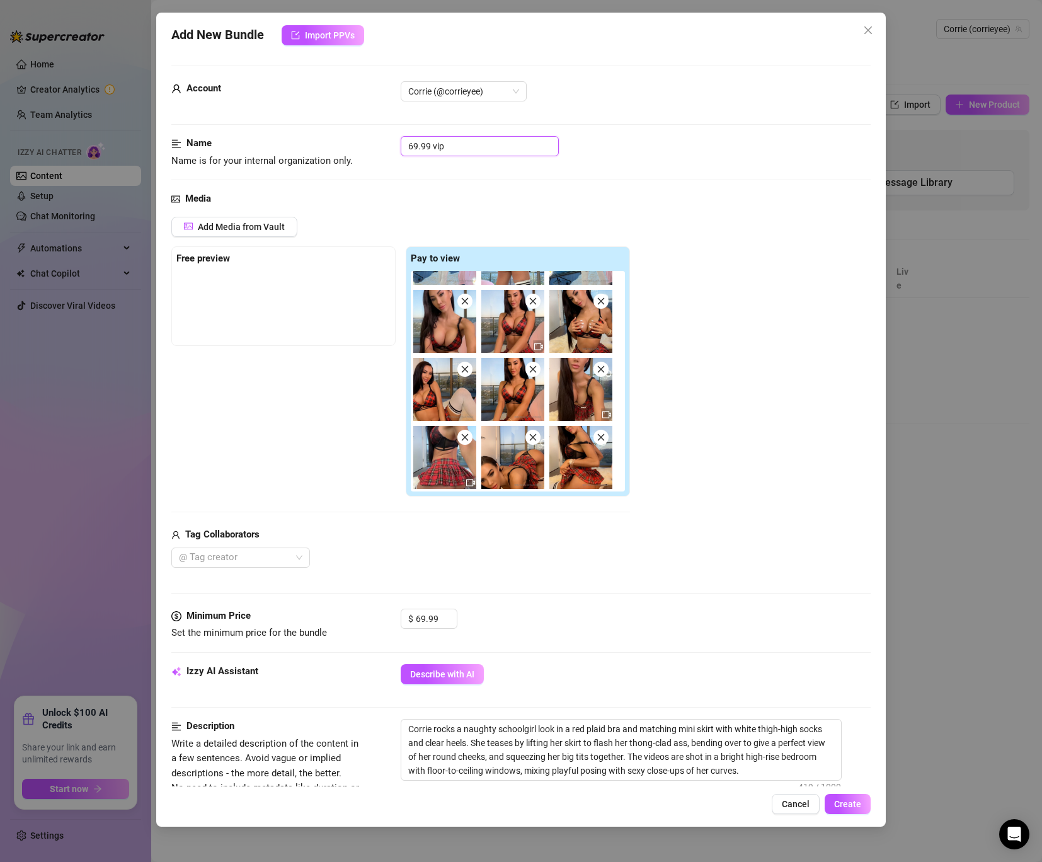
scroll to position [51, 0]
type input "69.99 vip"
click at [447, 340] on img at bounding box center [444, 321] width 63 height 63
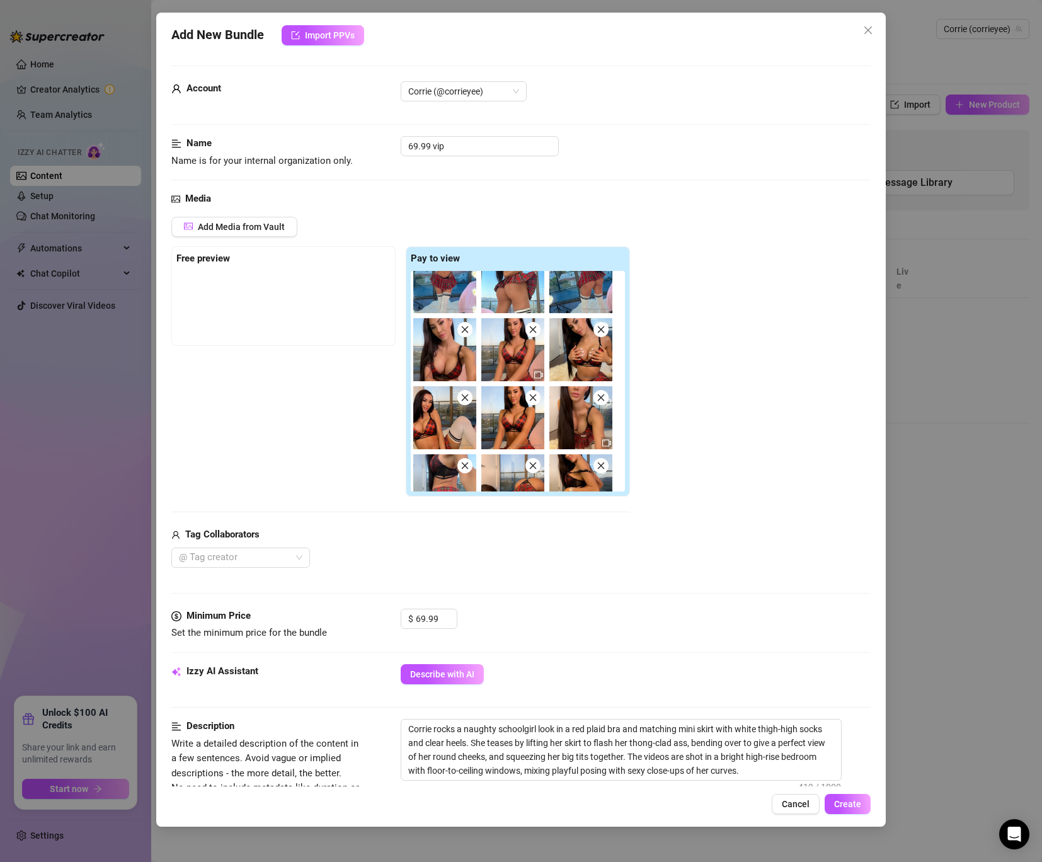
scroll to position [0, 0]
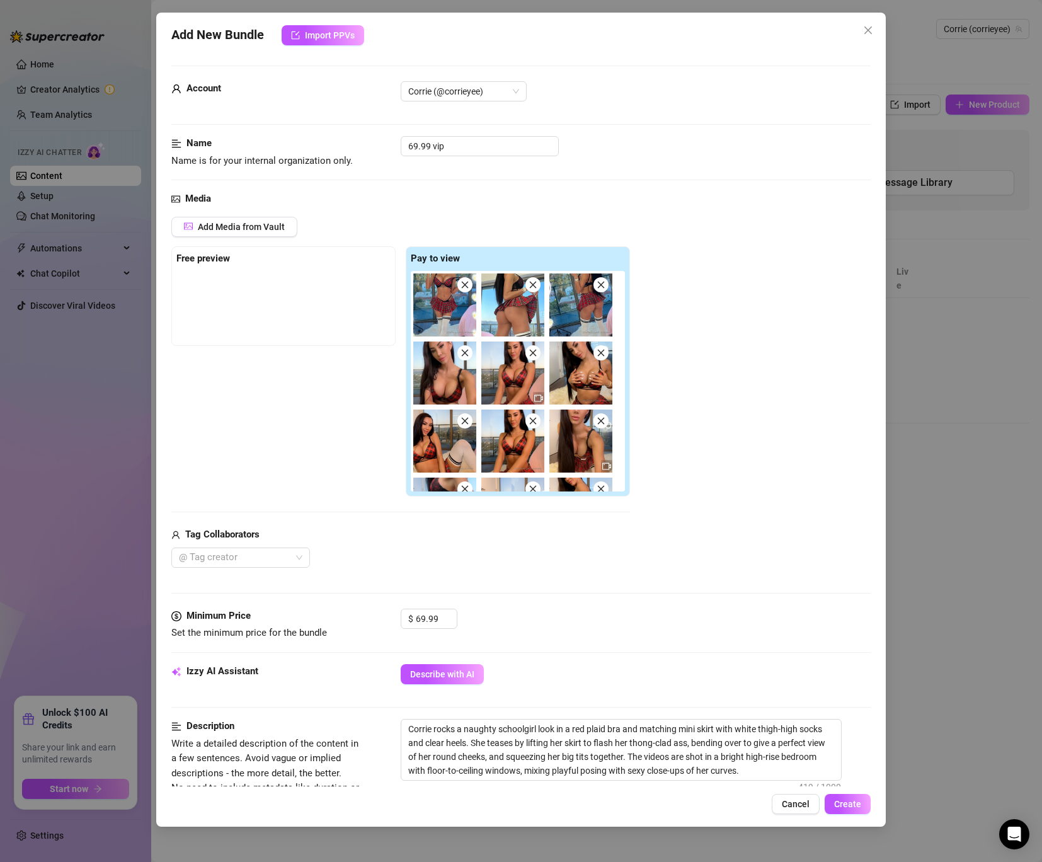
click at [446, 388] on img at bounding box center [444, 372] width 63 height 63
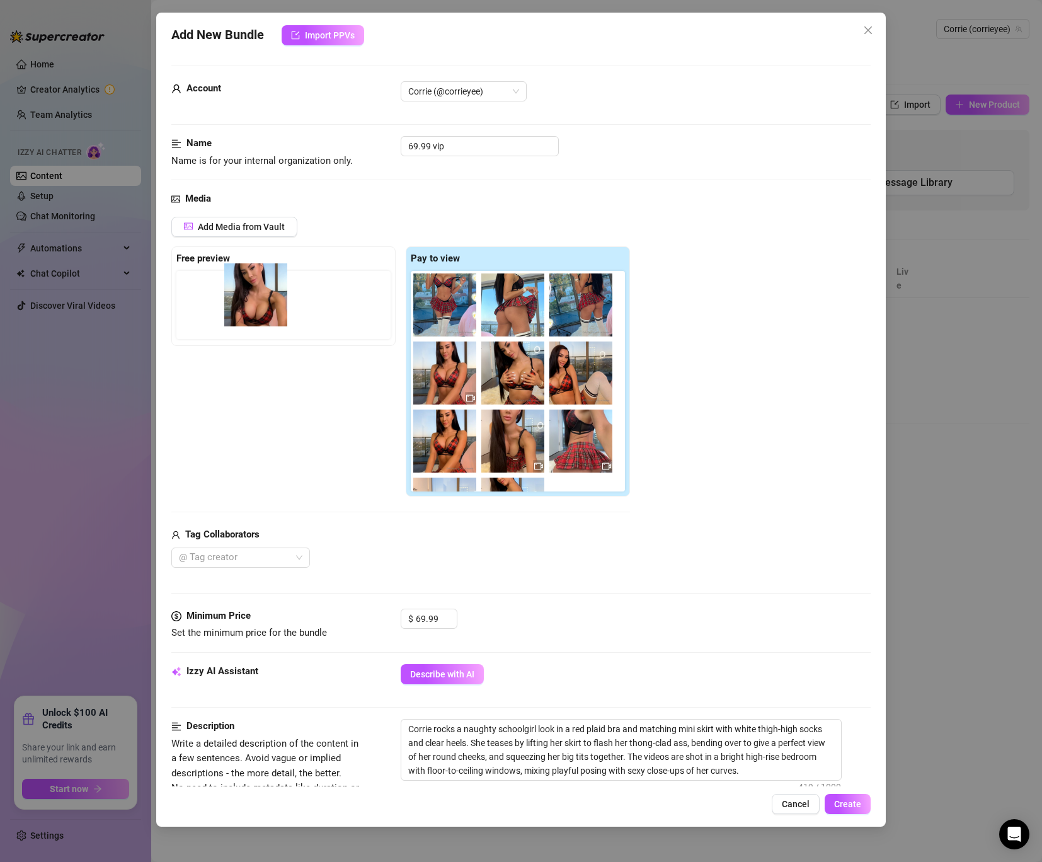
drag, startPoint x: 440, startPoint y: 394, endPoint x: 244, endPoint y: 309, distance: 213.9
click at [244, 309] on div "Free preview Pay to view" at bounding box center [400, 371] width 459 height 251
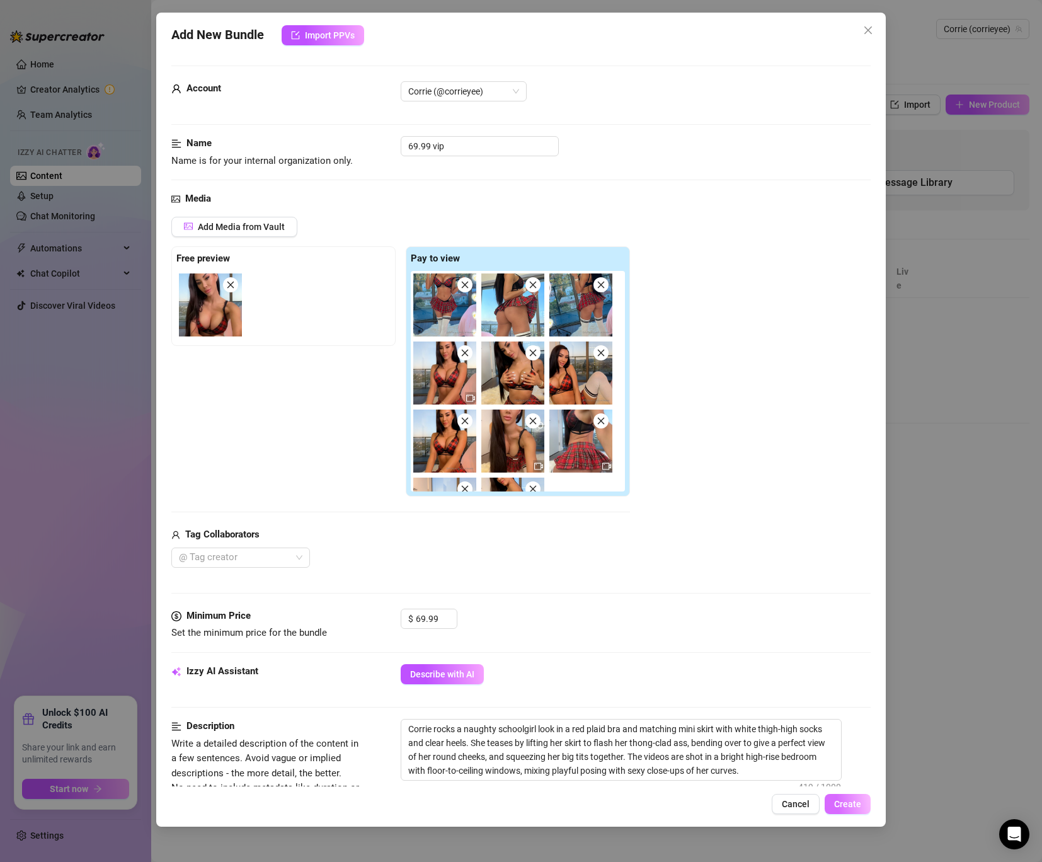
click at [851, 803] on span "Create" at bounding box center [847, 804] width 27 height 10
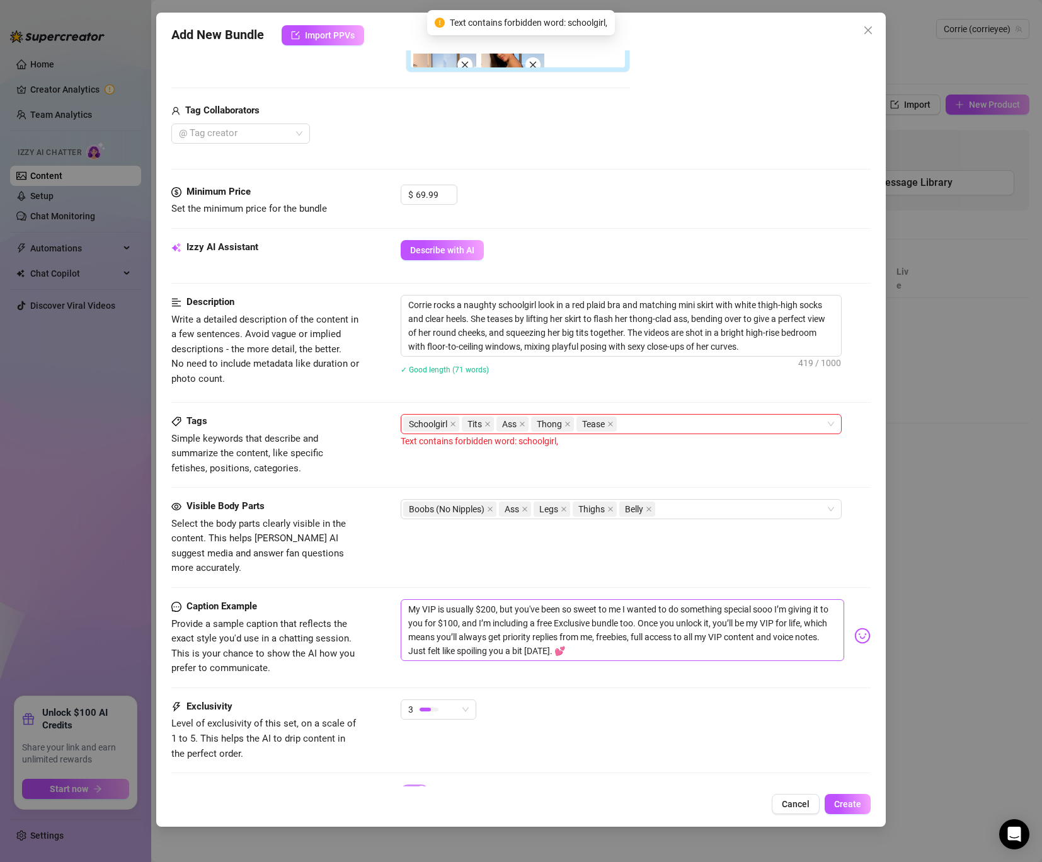
scroll to position [429, 0]
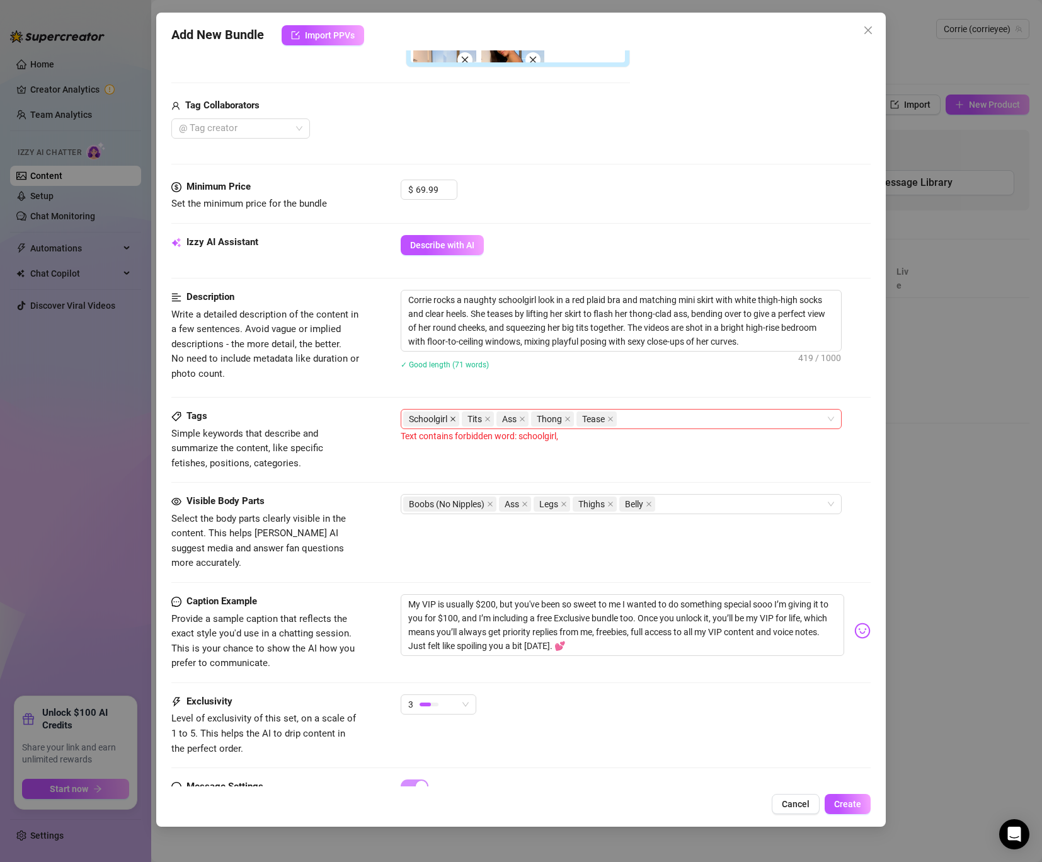
click at [452, 419] on icon "close" at bounding box center [453, 419] width 6 height 6
drag, startPoint x: 539, startPoint y: 302, endPoint x: 498, endPoint y: 303, distance: 40.3
click at [498, 303] on textarea "Corrie rocks a naughty schoolgirl look in a red plaid bra and matching mini ski…" at bounding box center [621, 320] width 440 height 60
click at [510, 300] on textarea "Corrie rocks a naughty schoolgirl look in a red plaid bra and matching mini ski…" at bounding box center [621, 320] width 440 height 60
type textarea "Corrie rocks a naughty scoolgirl look in a red plaid bra and matching mini skir…"
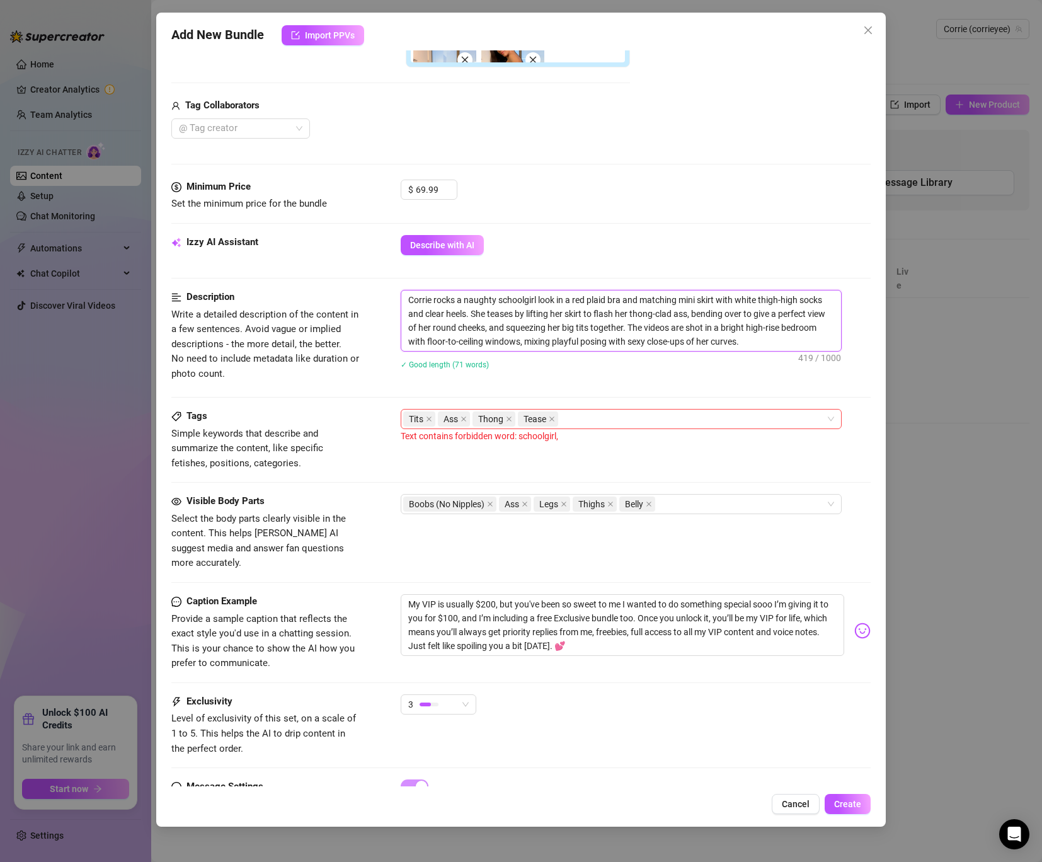
type textarea "Corrie rocks a naughty scoolgirl look in a red plaid bra and matching mini skir…"
type textarea "Corrie rocks a naughty soolgirl look in a red plaid bra and matching mini skirt…"
type textarea "Corrie rocks a naughty skoolgirl look in a red plaid bra and matching mini skir…"
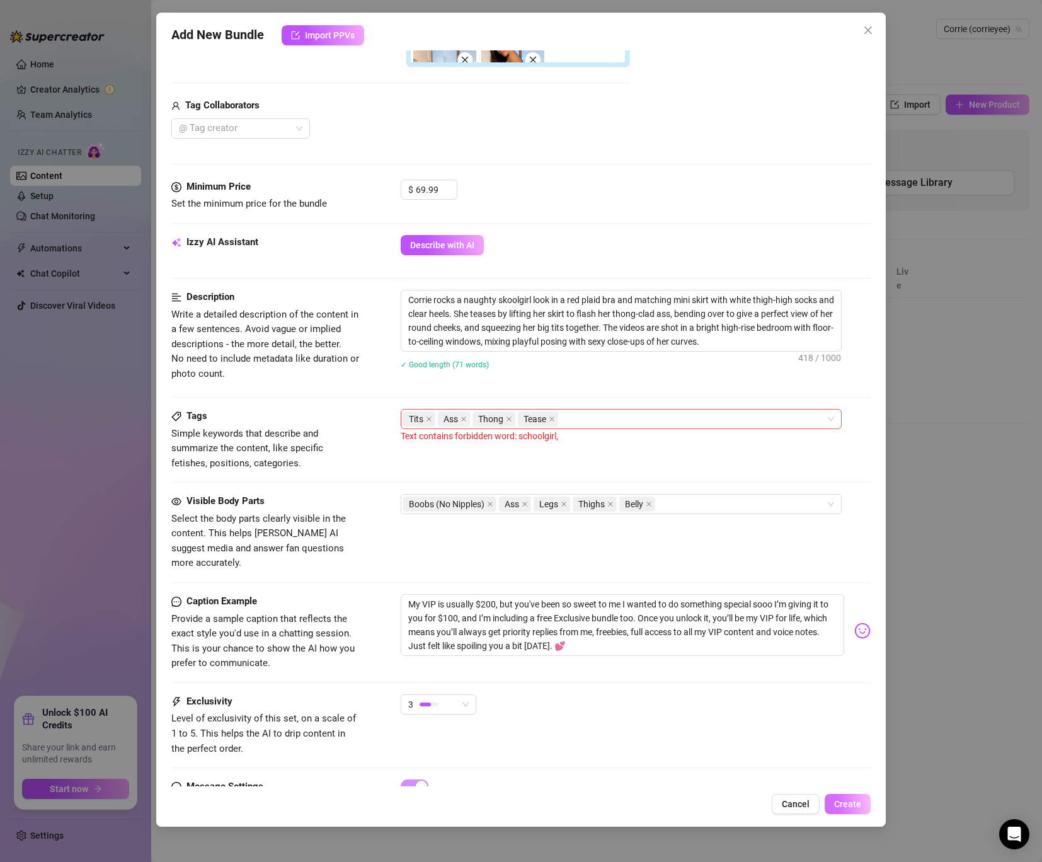
click at [852, 801] on span "Create" at bounding box center [847, 804] width 27 height 10
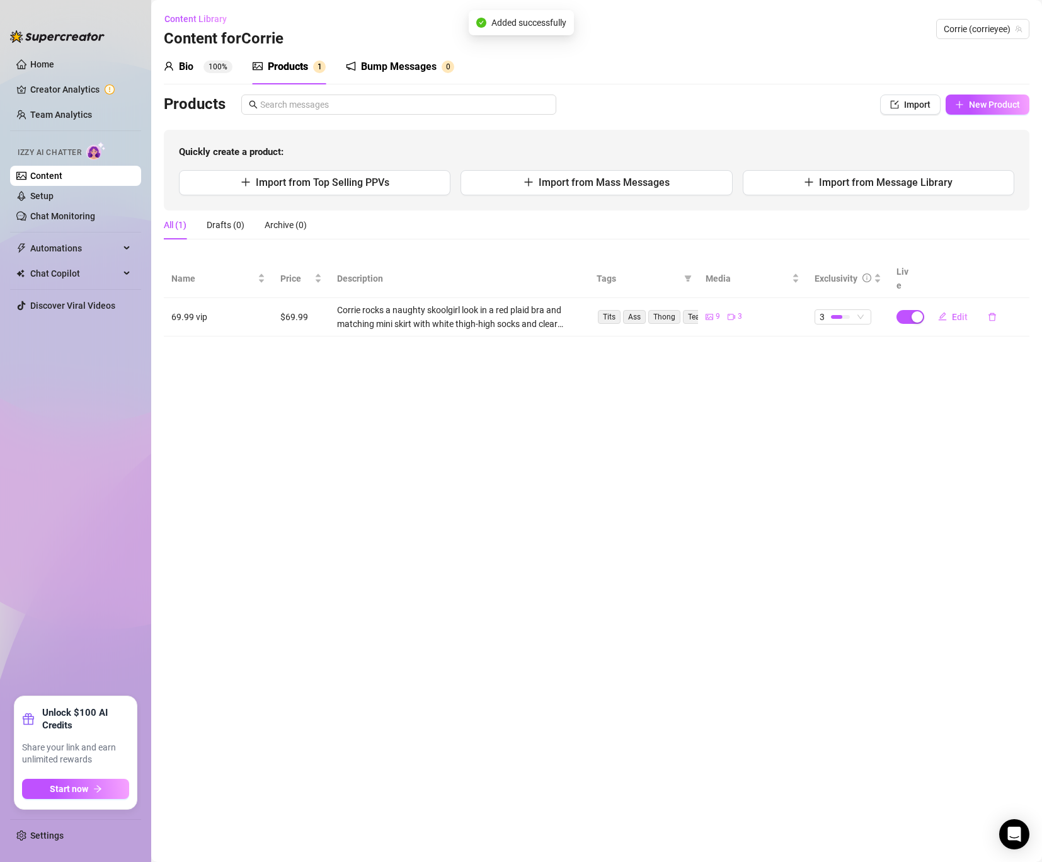
click at [294, 66] on div "Products" at bounding box center [288, 66] width 40 height 15
click at [566, 182] on span "Import from Mass Messages" at bounding box center [604, 182] width 131 height 12
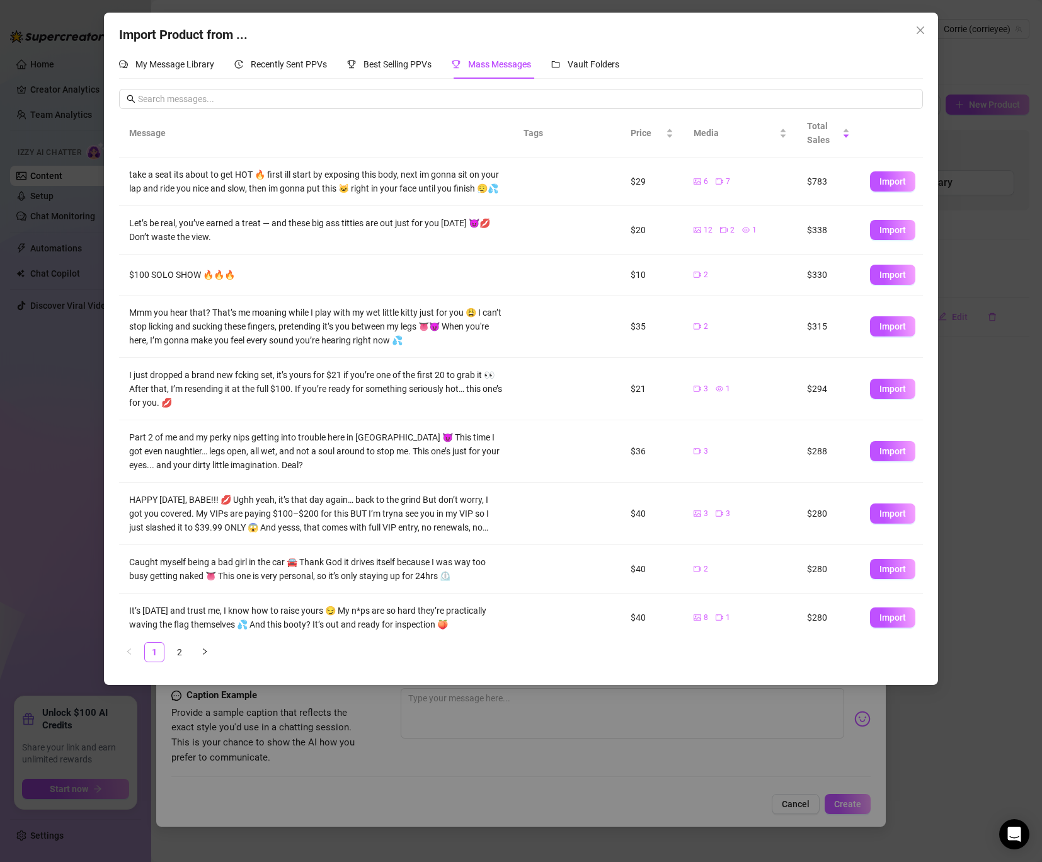
scroll to position [59, 0]
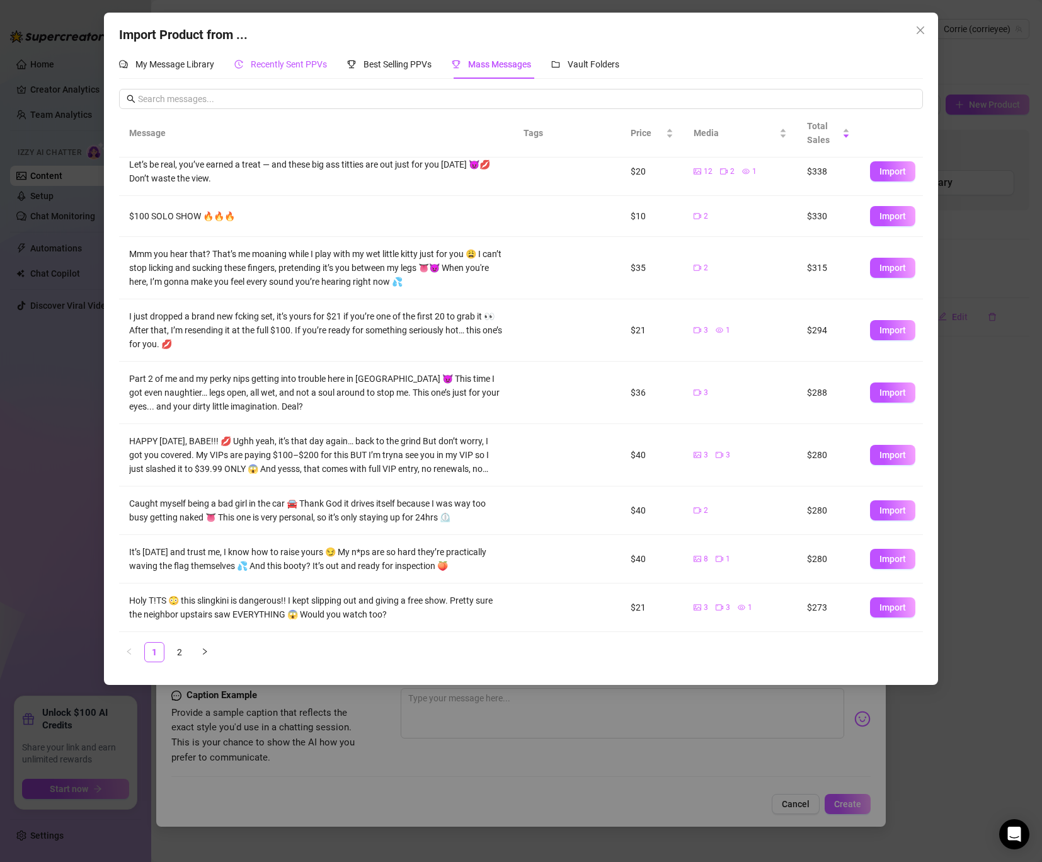
click at [284, 65] on span "Recently Sent PPVs" at bounding box center [289, 64] width 76 height 10
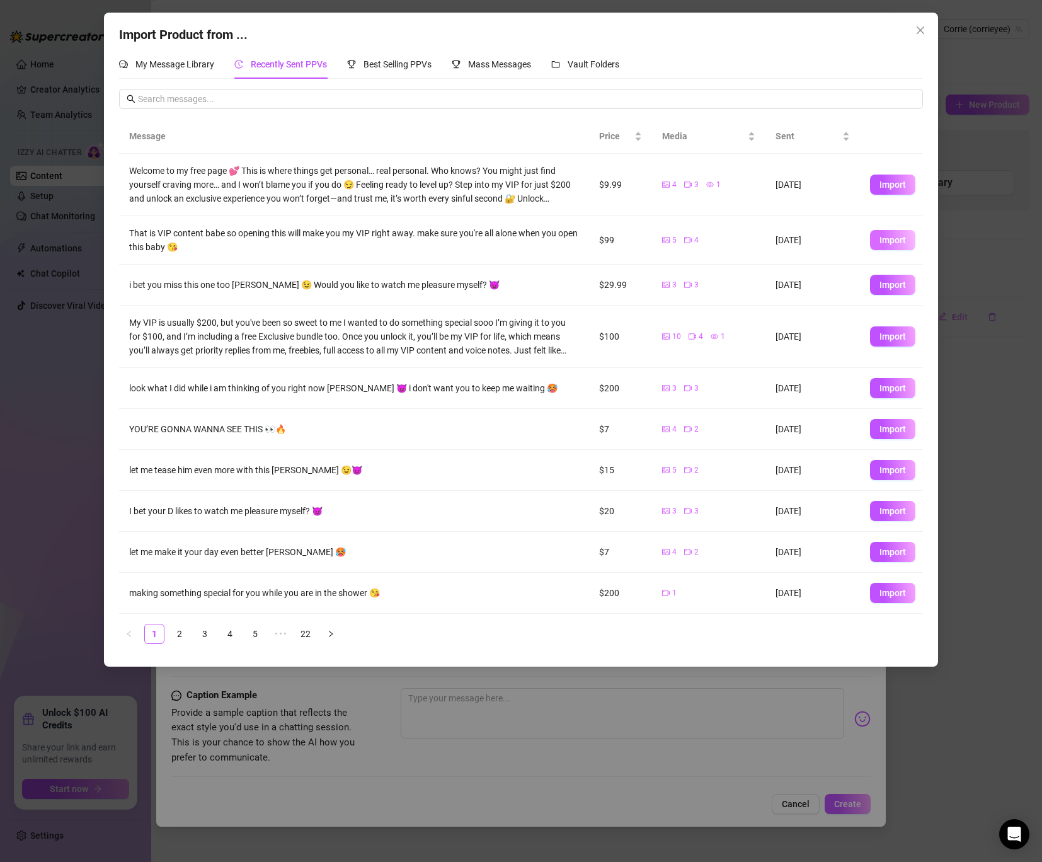
click at [894, 241] on span "Import" at bounding box center [893, 240] width 26 height 10
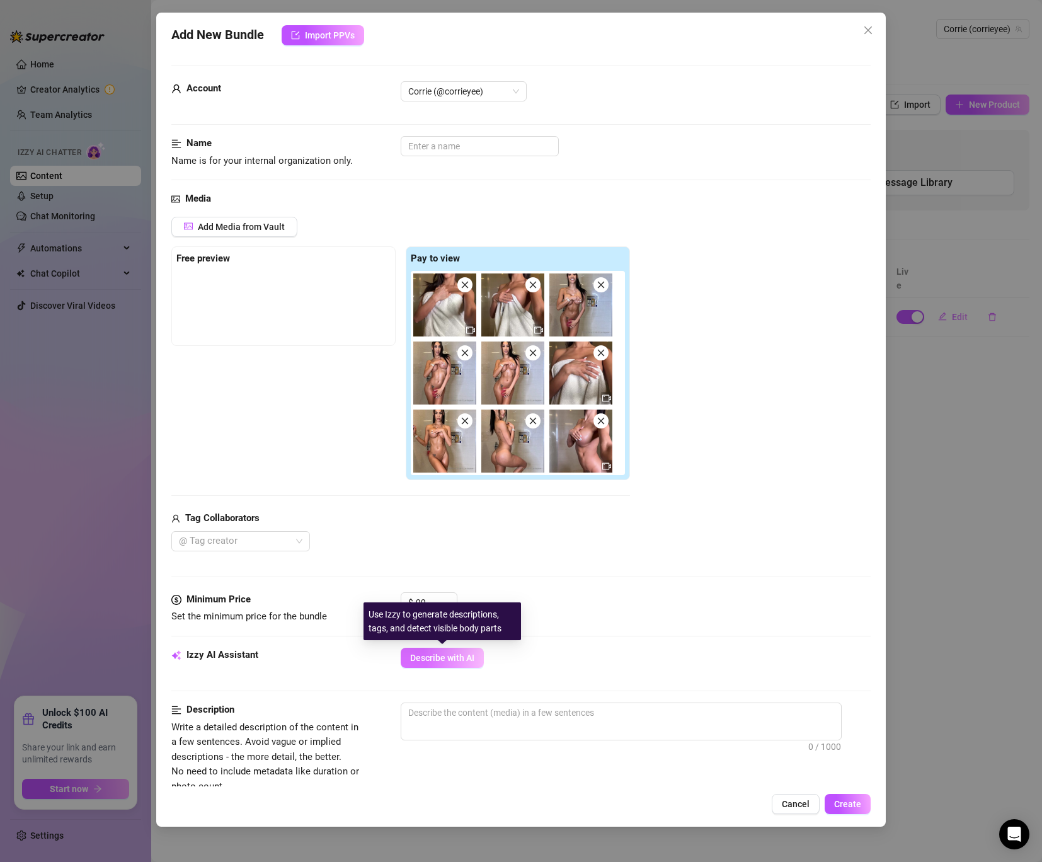
click at [428, 653] on span "Describe with AI" at bounding box center [442, 658] width 64 height 10
type textarea "Corrie"
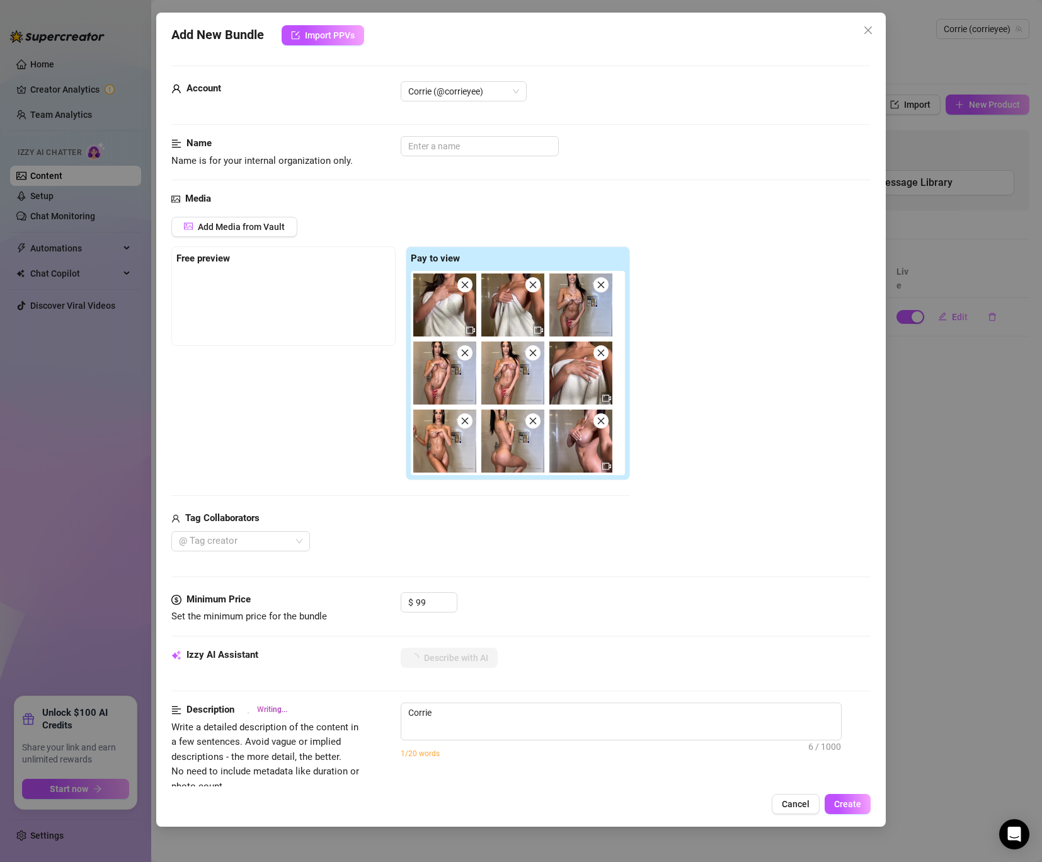
type textarea "[PERSON_NAME]"
type textarea "[PERSON_NAME] teases"
type textarea "[PERSON_NAME] teases in"
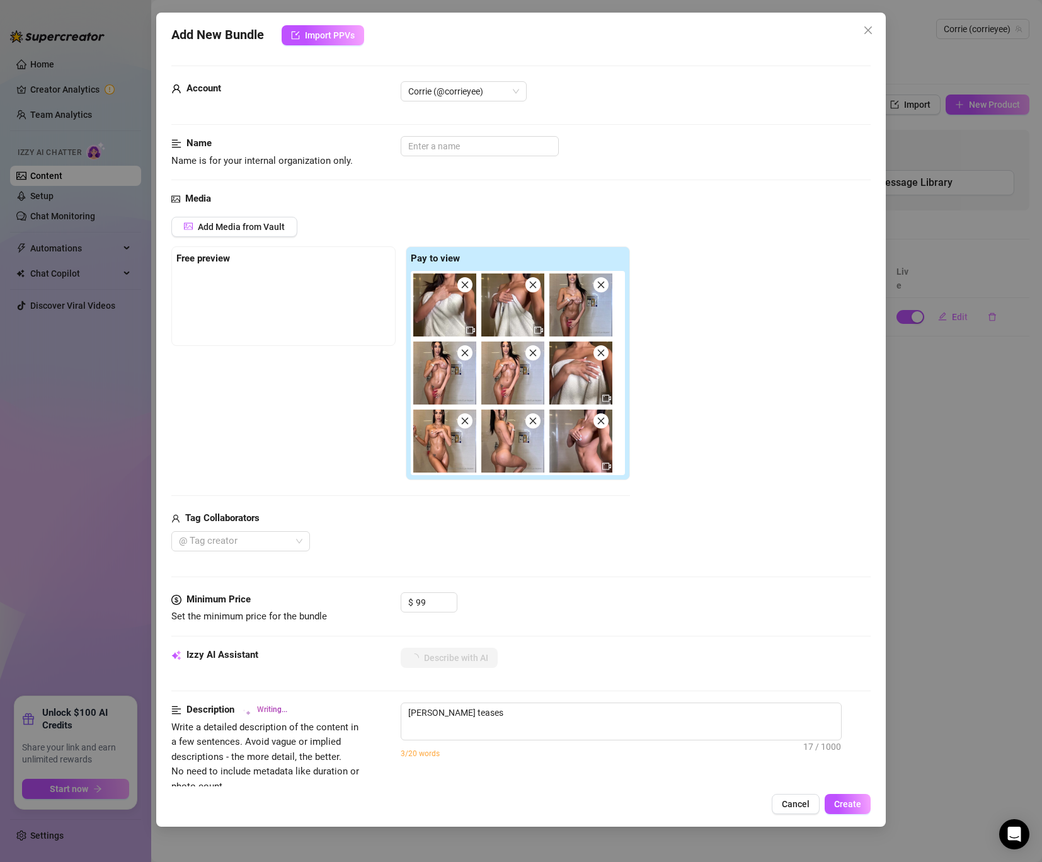
type textarea "[PERSON_NAME] teases in"
type textarea "[PERSON_NAME] teases in the"
type textarea "[PERSON_NAME] teases in the shower,"
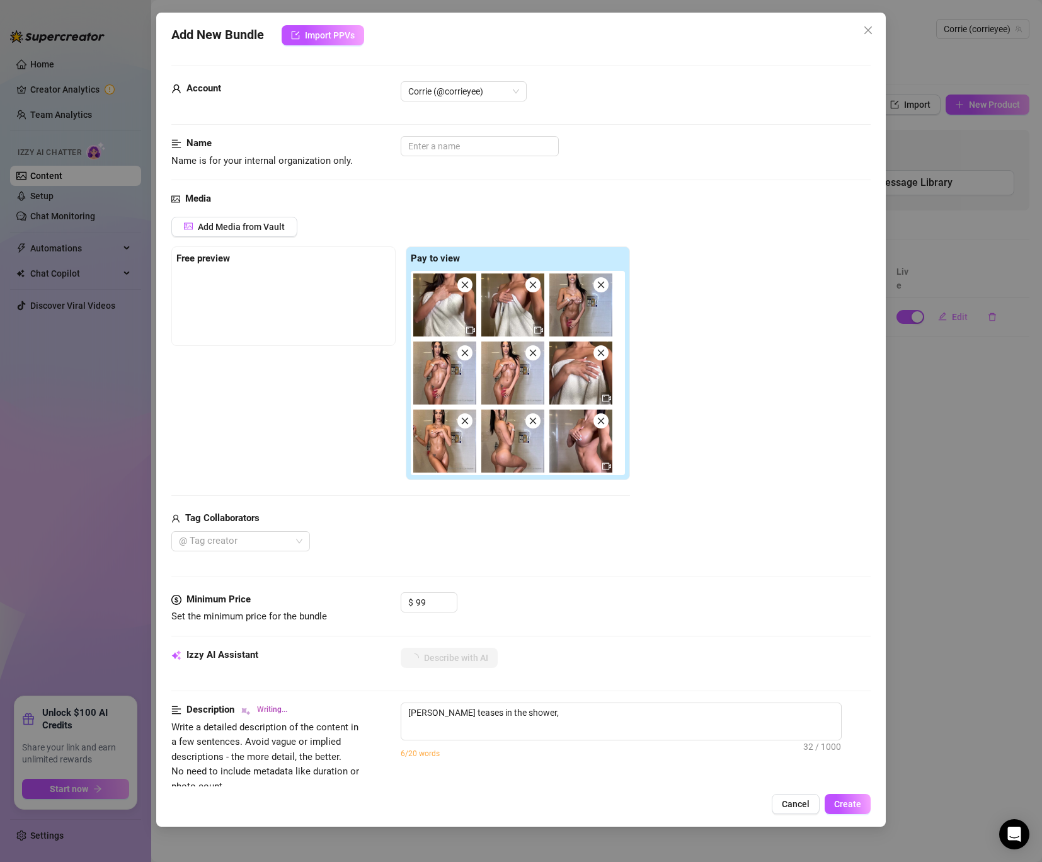
type textarea "[PERSON_NAME] teases in the shower, starting"
type textarea "[PERSON_NAME] teases in the shower, starting wrapped"
type textarea "[PERSON_NAME] teases in the shower, starting wrapped in"
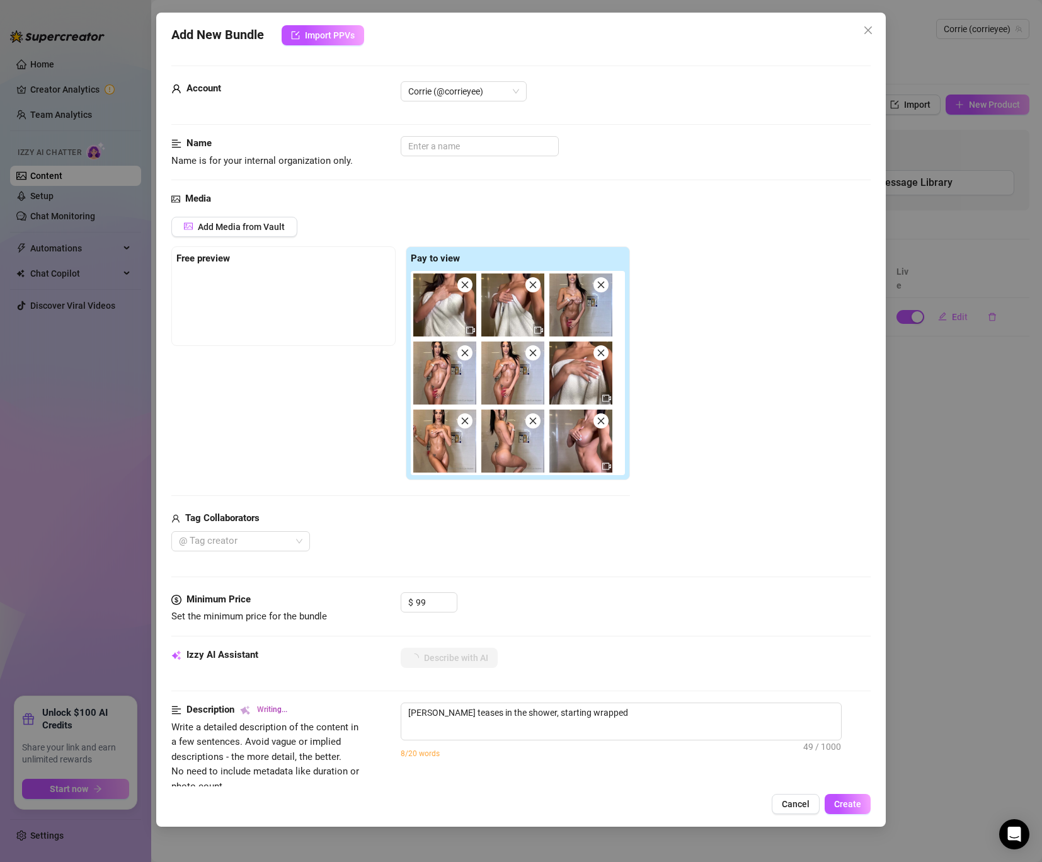
type textarea "[PERSON_NAME] teases in the shower, starting wrapped in"
type textarea "[PERSON_NAME] teases in the shower, starting wrapped in a"
type textarea "[PERSON_NAME] teases in the shower, starting wrapped in a towel"
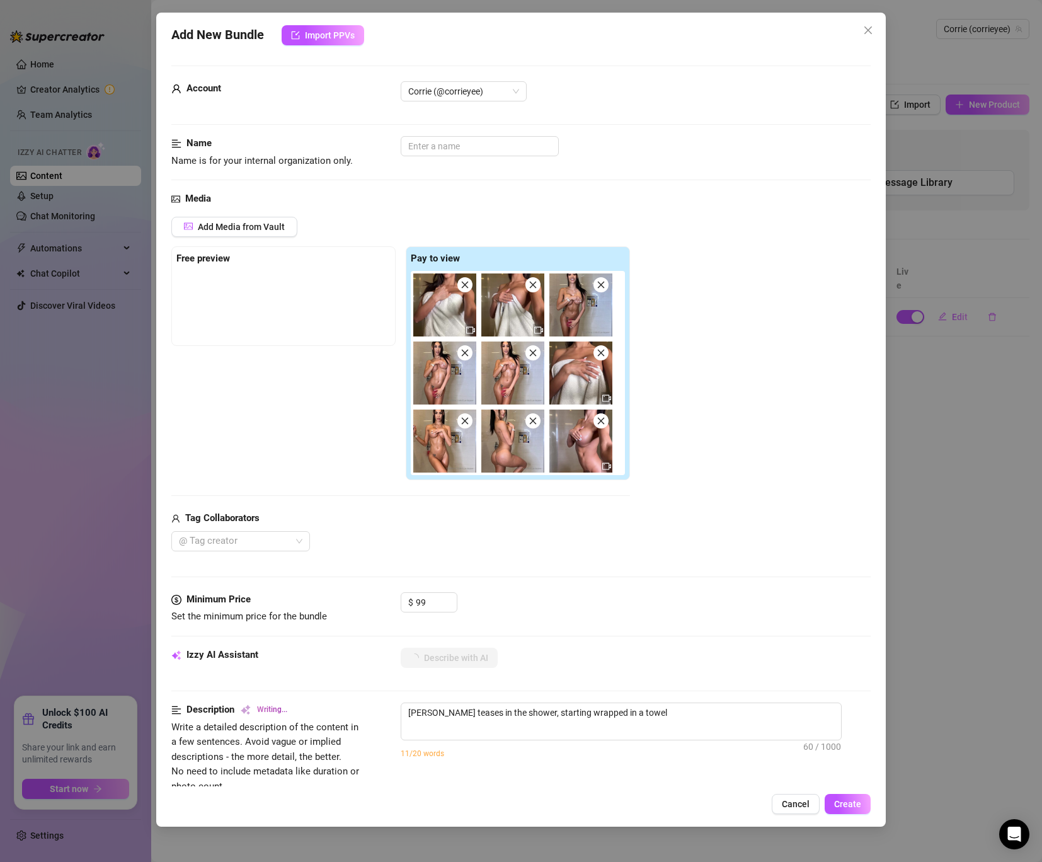
type textarea "[PERSON_NAME] teases in the shower, starting wrapped in a towel before"
type textarea "[PERSON_NAME] teases in the shower, starting wrapped in a towel before stripping"
type textarea "[PERSON_NAME] teases in the shower, starting wrapped in a towel before strippin…"
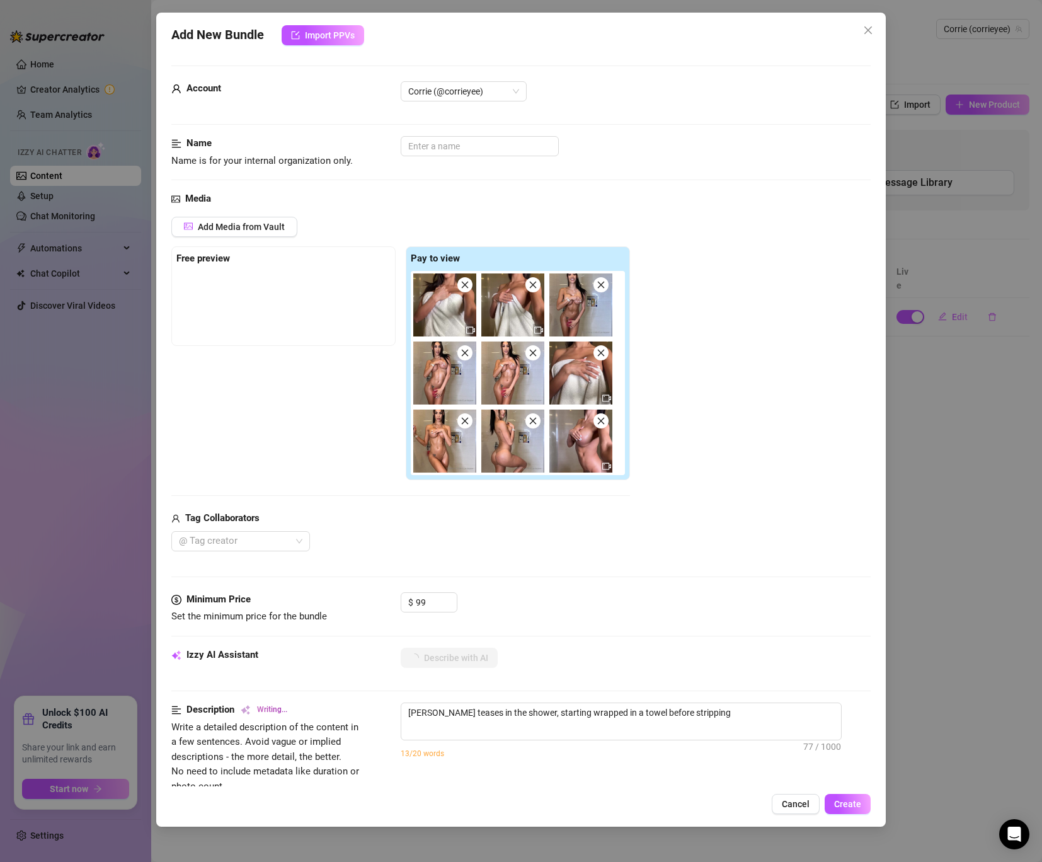
type textarea "[PERSON_NAME] teases in the shower, starting wrapped in a towel before strippin…"
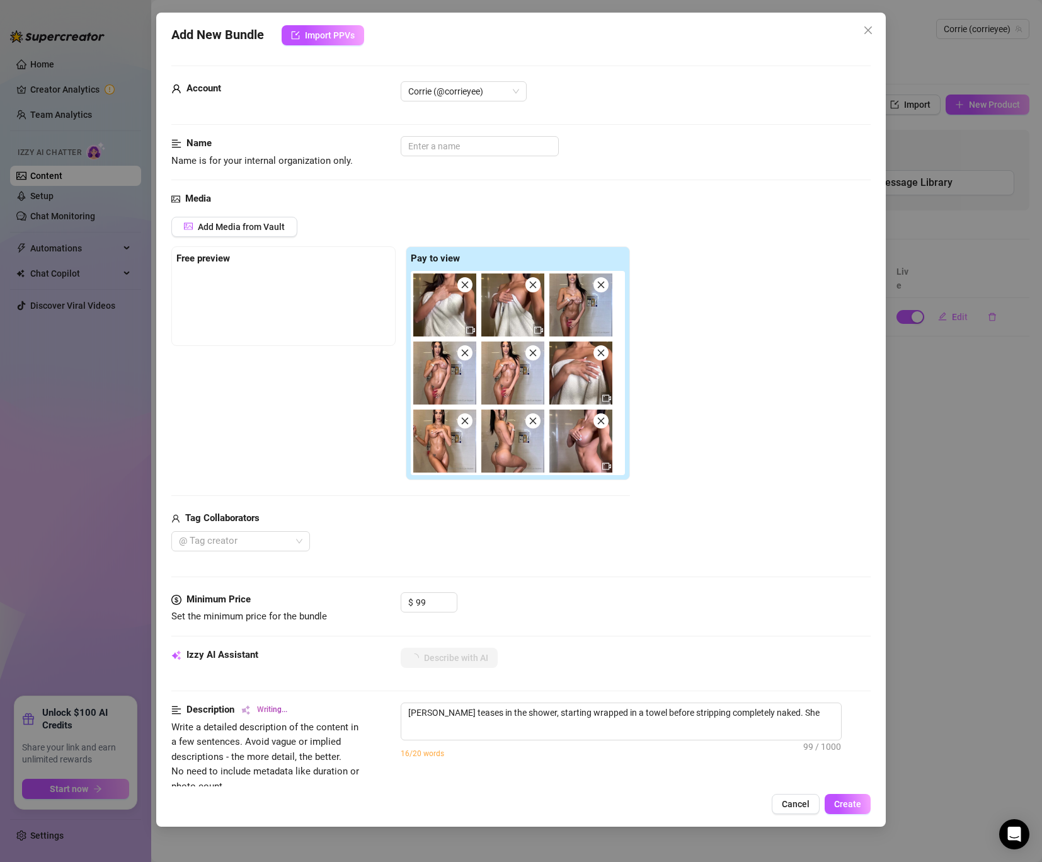
type textarea "[PERSON_NAME] teases in the shower, starting wrapped in a towel before strippin…"
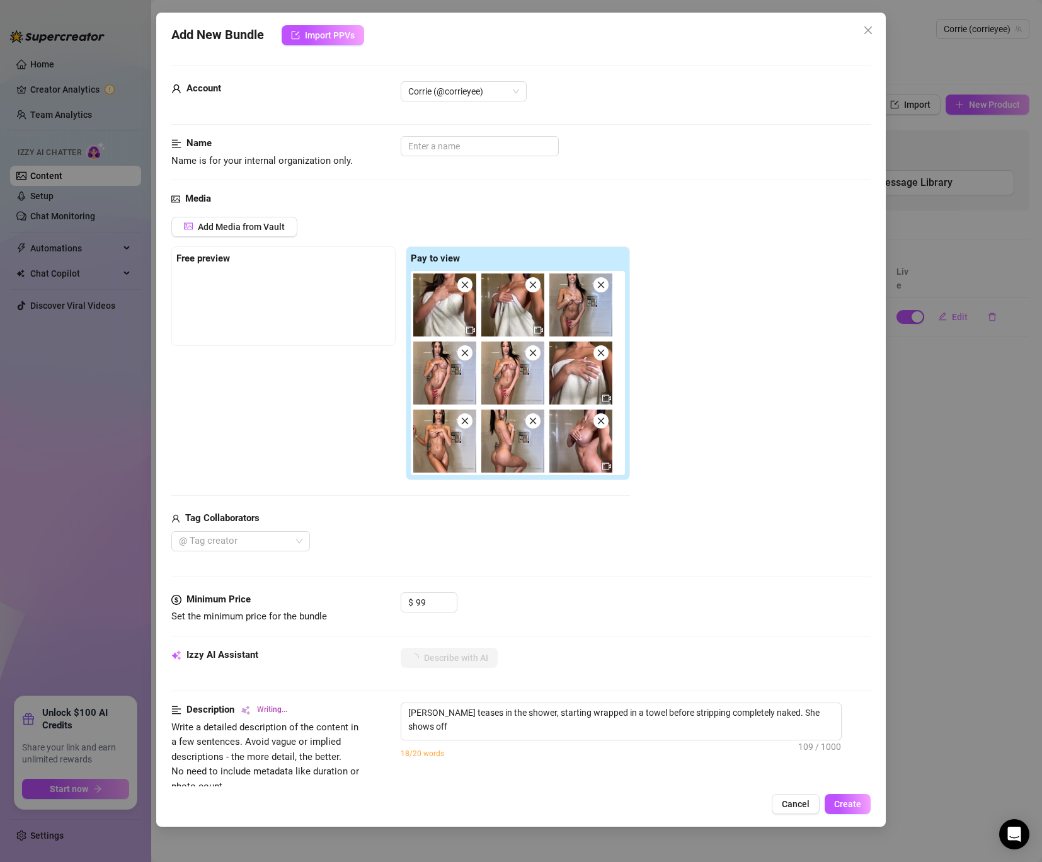
type textarea "[PERSON_NAME] teases in the shower, starting wrapped in a towel before strippin…"
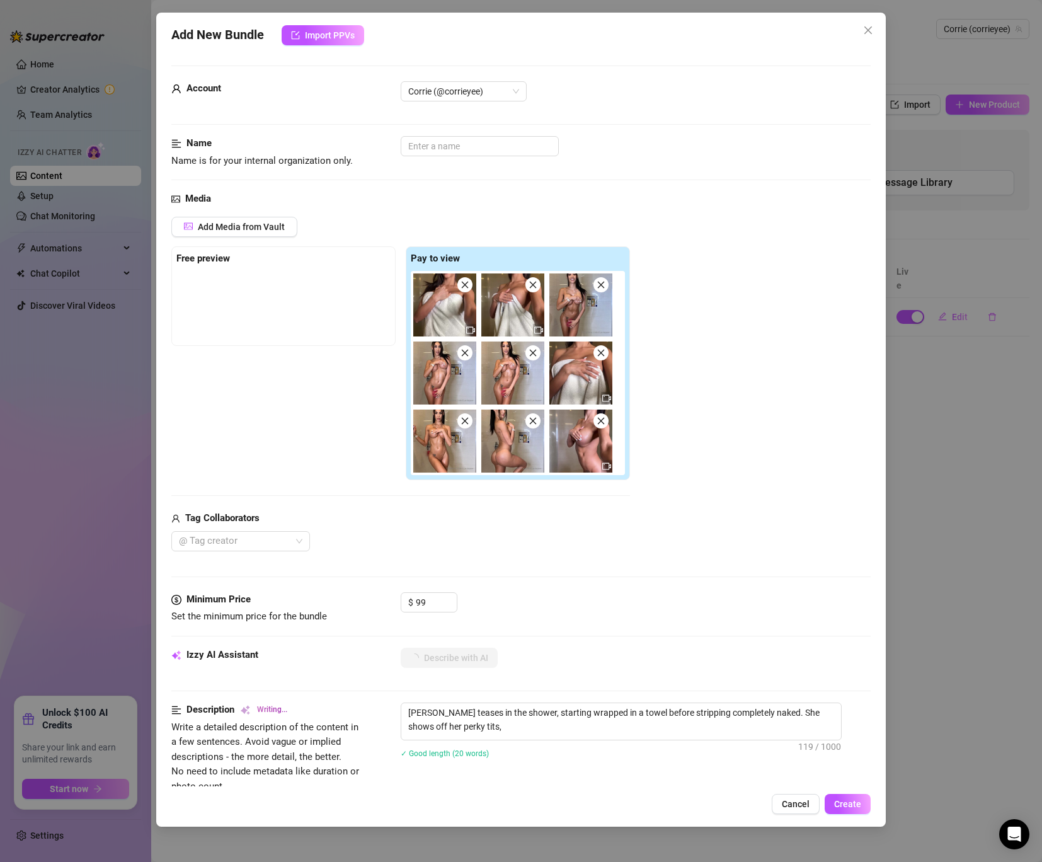
type textarea "[PERSON_NAME] teases in the shower, starting wrapped in a towel before strippin…"
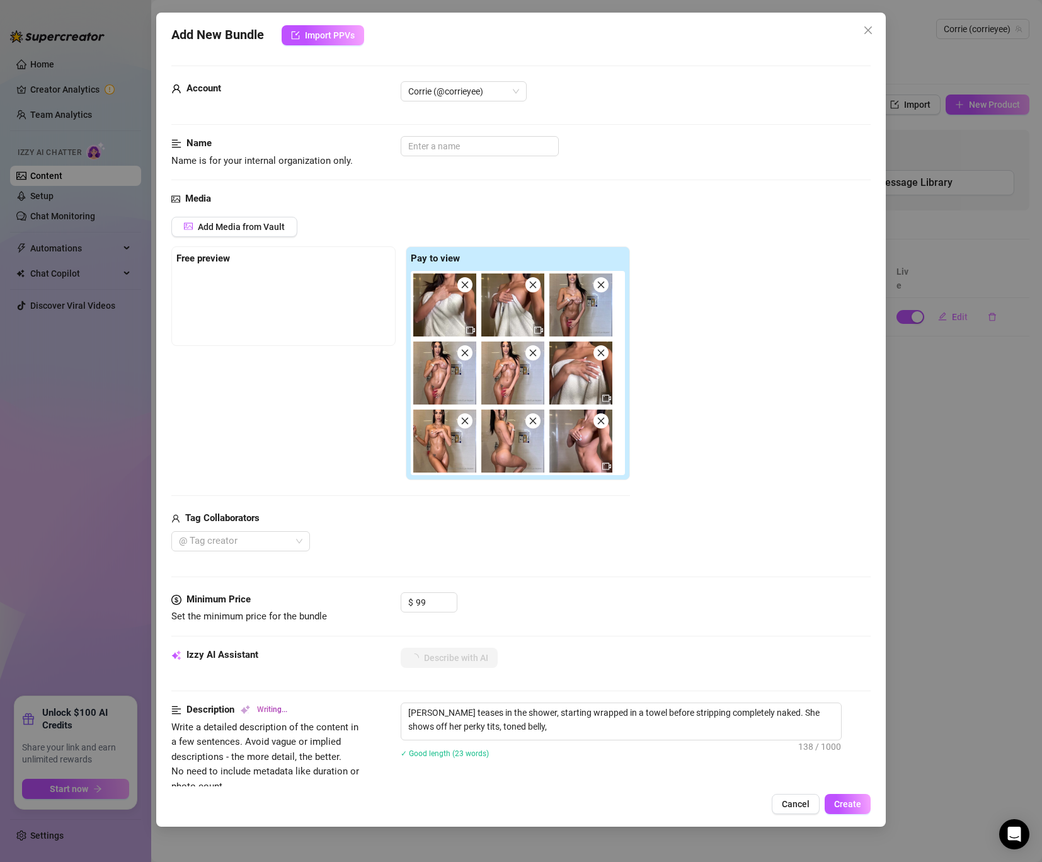
type textarea "[PERSON_NAME] teases in the shower, starting wrapped in a towel before strippin…"
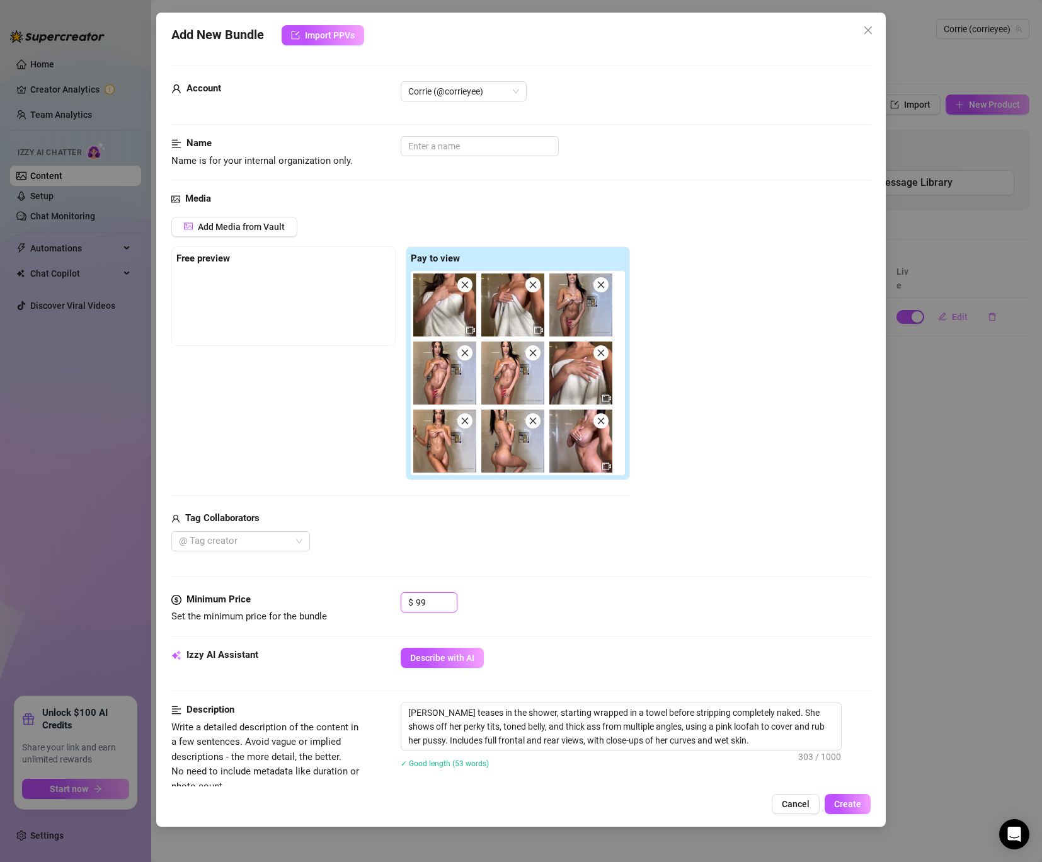
drag, startPoint x: 427, startPoint y: 604, endPoint x: 367, endPoint y: 596, distance: 60.4
click at [380, 598] on div "Minimum Price Set the minimum price for the bundle $ 99" at bounding box center [520, 608] width 699 height 32
click at [532, 565] on div "Media Add Media from Vault Free preview Pay to view Tag Collaborators @ Tag cre…" at bounding box center [520, 392] width 699 height 401
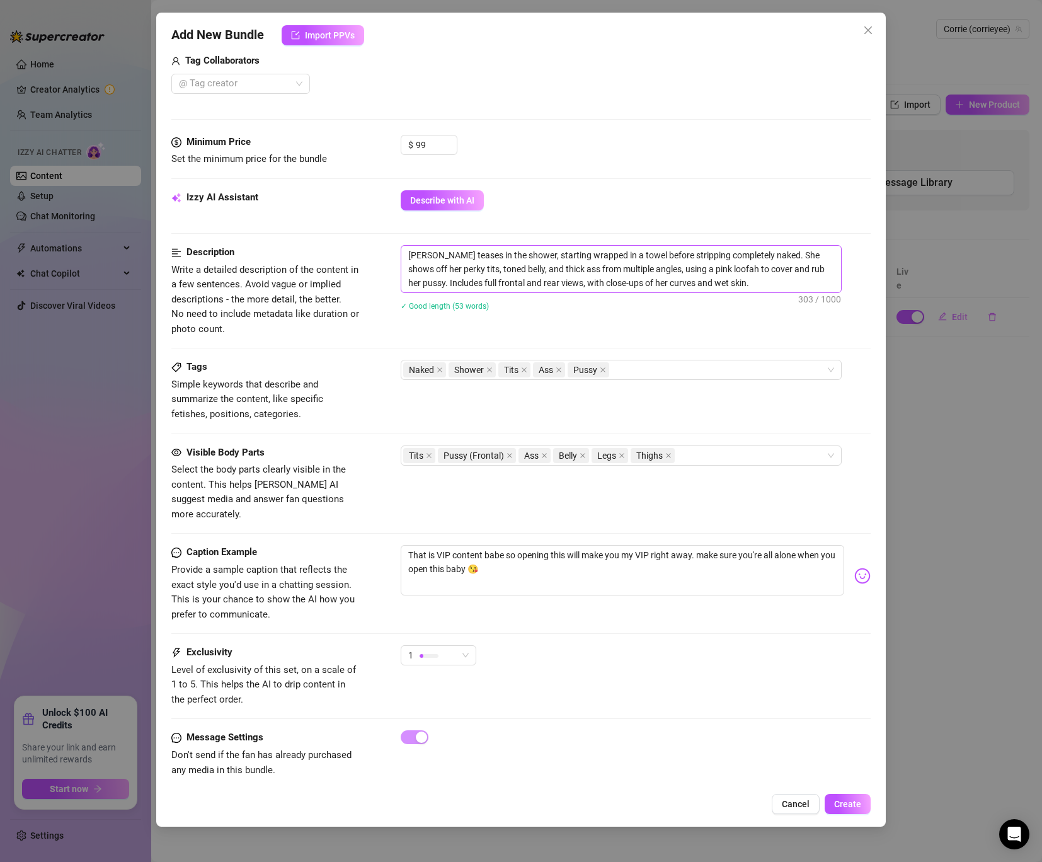
scroll to position [457, 0]
drag, startPoint x: 640, startPoint y: 544, endPoint x: 406, endPoint y: 535, distance: 234.5
click at [406, 546] on textarea "That is VIP content babe so opening this will make you my VIP right away. make …" at bounding box center [623, 571] width 444 height 50
drag, startPoint x: 499, startPoint y: 541, endPoint x: 740, endPoint y: 540, distance: 241.3
click at [742, 546] on textarea "Naked VIP right away. make sure you're all alone when you open this baby 😘" at bounding box center [623, 571] width 444 height 50
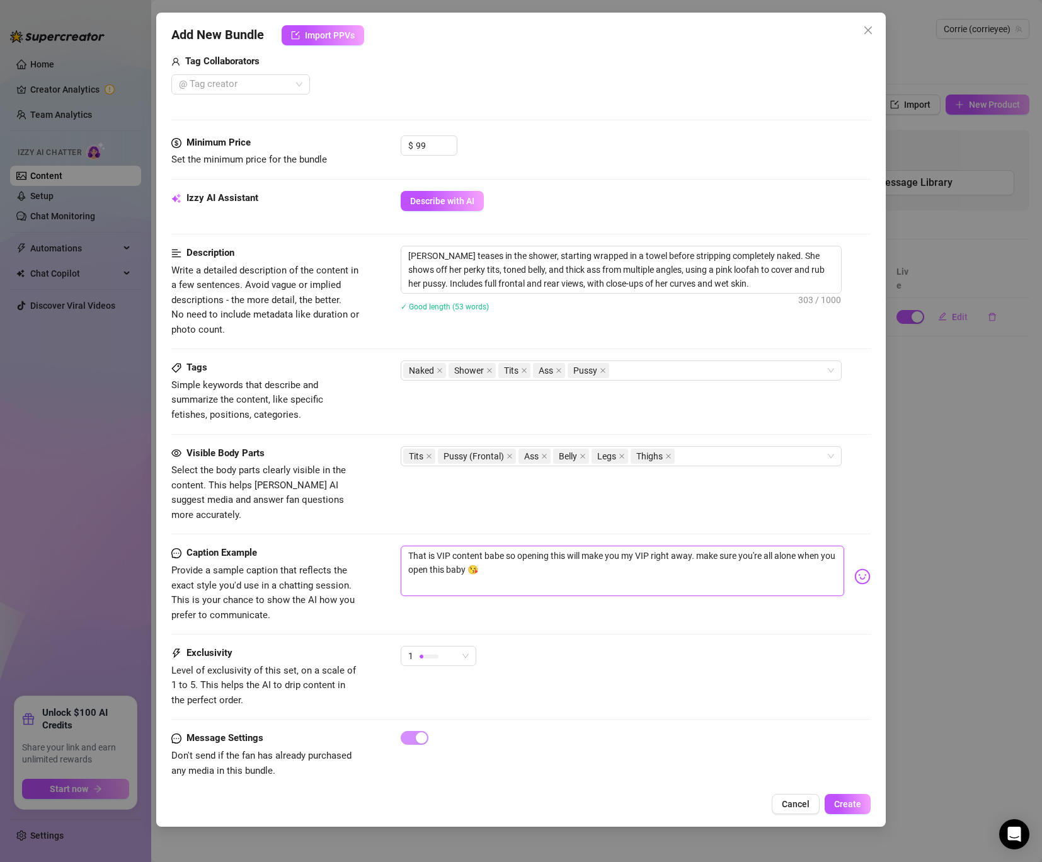
click at [693, 546] on textarea "That is VIP content babe so opening this will make you my VIP right away. make …" at bounding box center [623, 571] width 444 height 50
drag, startPoint x: 696, startPoint y: 541, endPoint x: 684, endPoint y: 541, distance: 11.3
click at [684, 546] on textarea "That is VIP content babe so opening this will make you my VIP right away. make …" at bounding box center [623, 571] width 444 height 50
drag, startPoint x: 551, startPoint y: 538, endPoint x: 331, endPoint y: 529, distance: 219.4
click at [331, 529] on form "Account Corrie (@corrieyee) Name Name is for your internal organization only. M…" at bounding box center [520, 205] width 699 height 1193
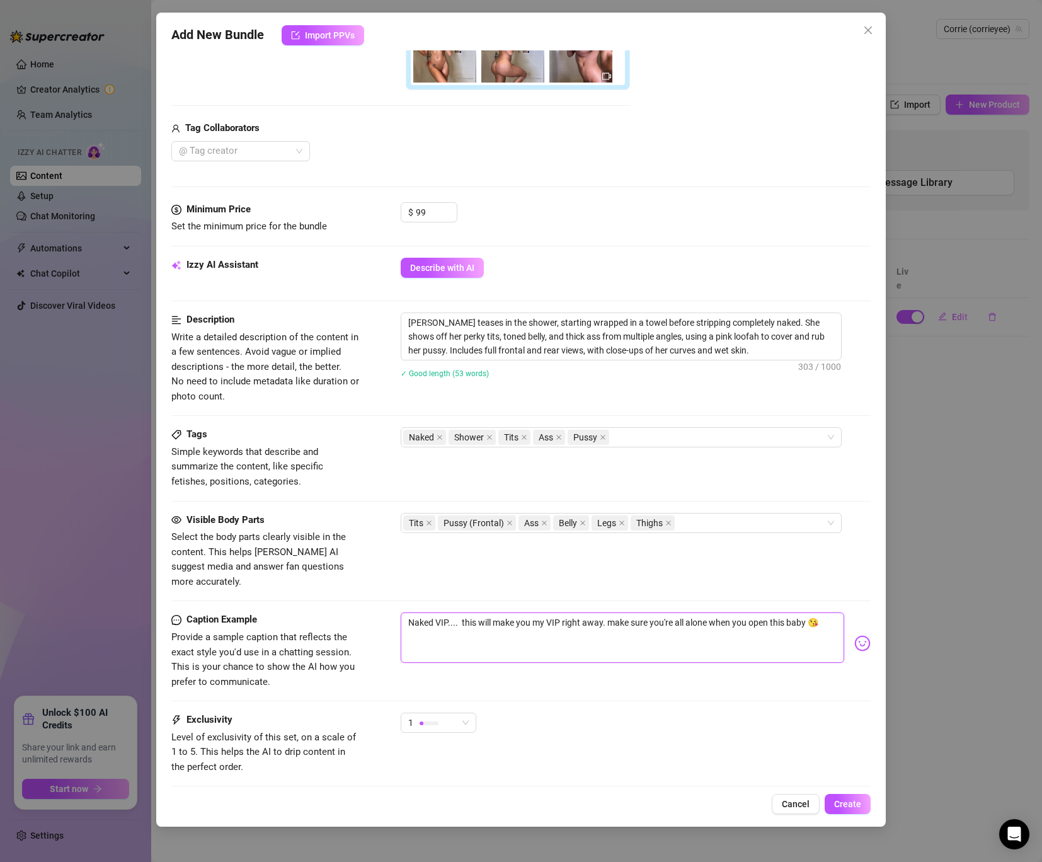
scroll to position [457, 0]
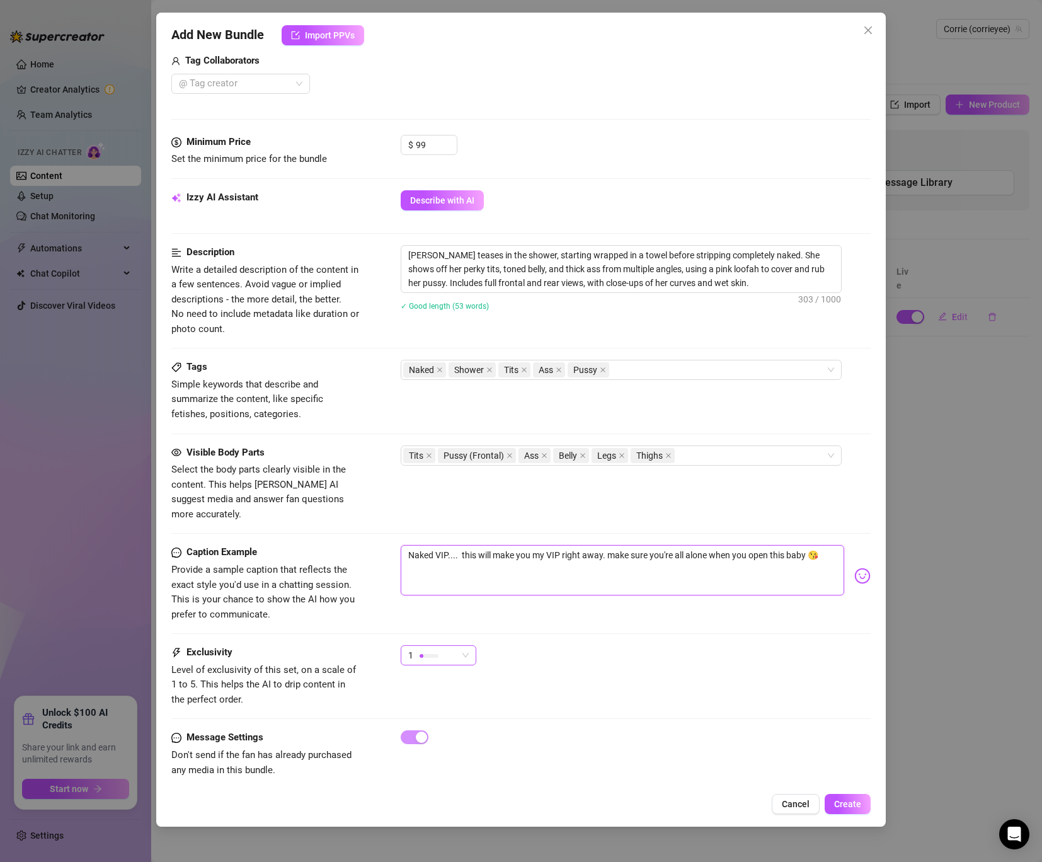
click at [462, 646] on span "1" at bounding box center [438, 655] width 60 height 19
click at [447, 706] on span "3" at bounding box center [452, 706] width 82 height 14
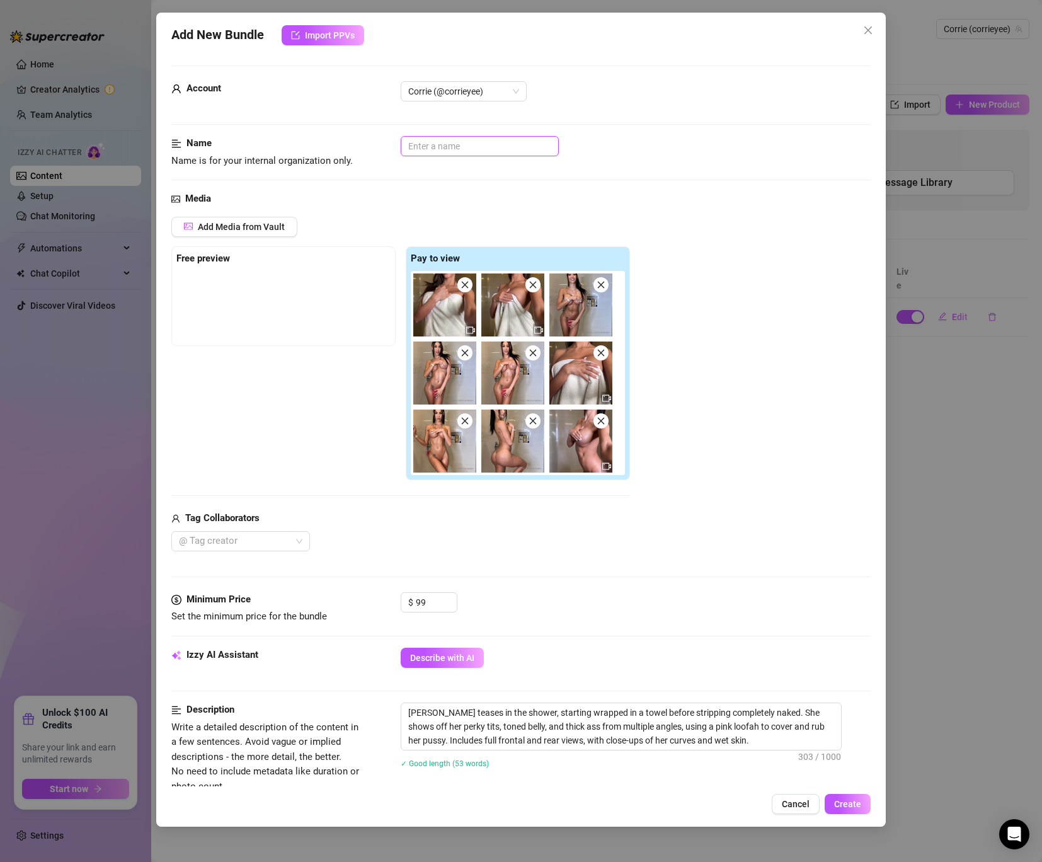
click at [427, 140] on input "text" at bounding box center [480, 146] width 158 height 20
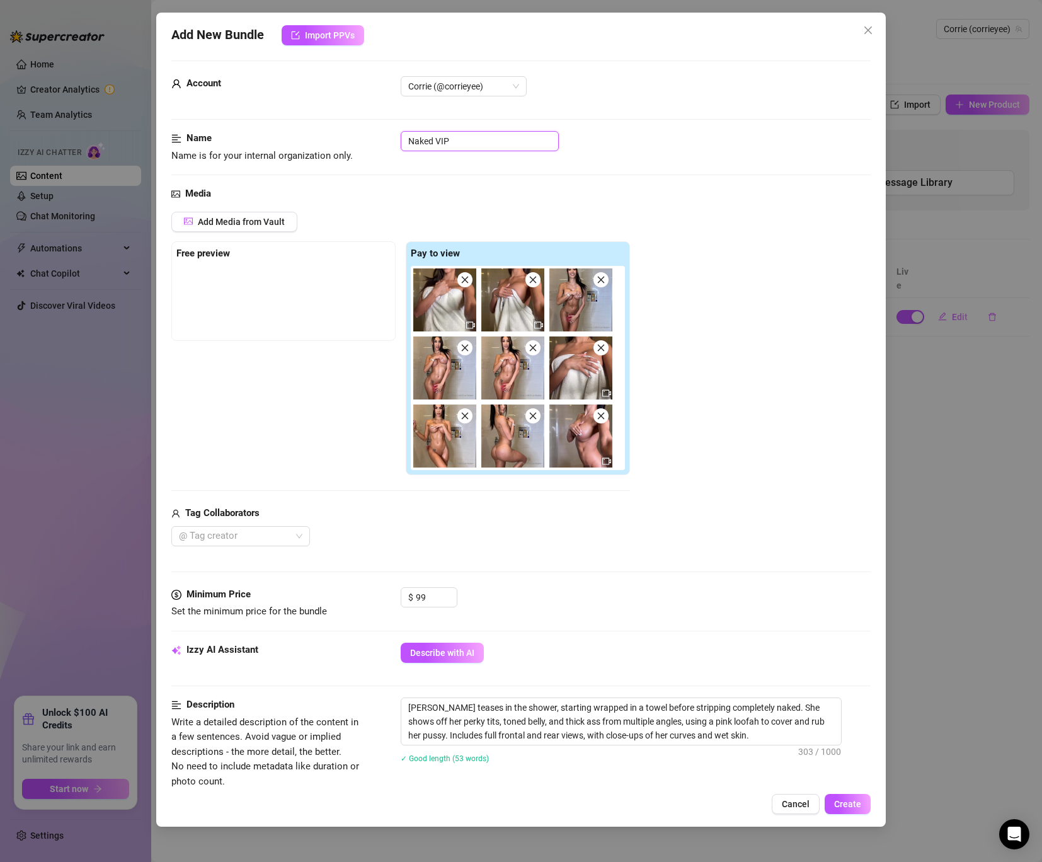
click at [581, 450] on img at bounding box center [580, 435] width 63 height 63
click at [847, 801] on span "Create" at bounding box center [847, 804] width 27 height 10
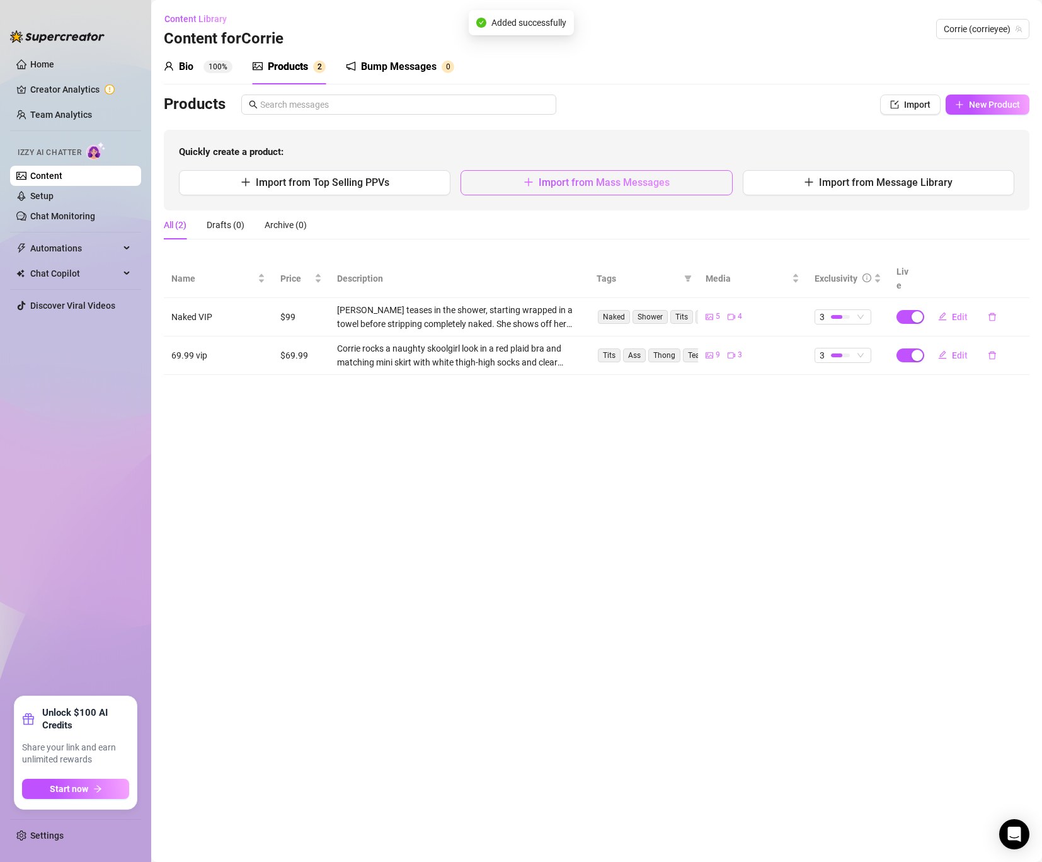
click at [537, 187] on button "Import from Mass Messages" at bounding box center [597, 182] width 272 height 25
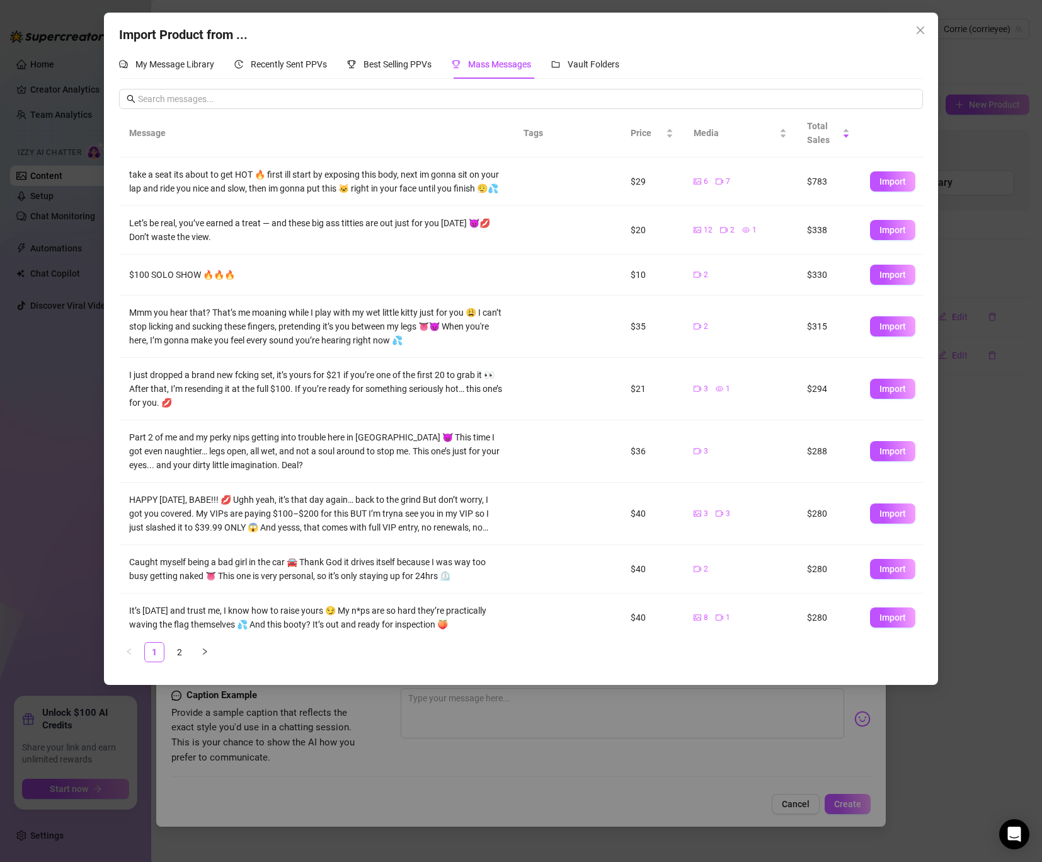
scroll to position [59, 0]
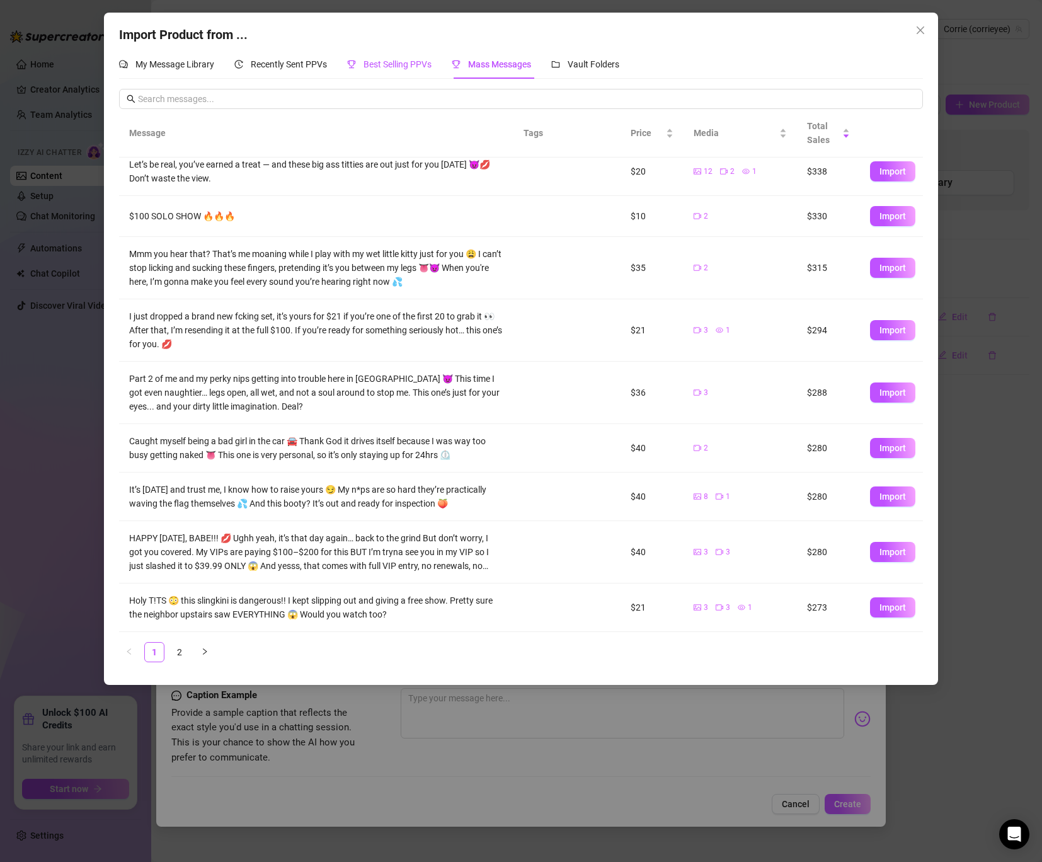
click at [425, 58] on div "Best Selling PPVs" at bounding box center [389, 64] width 84 height 14
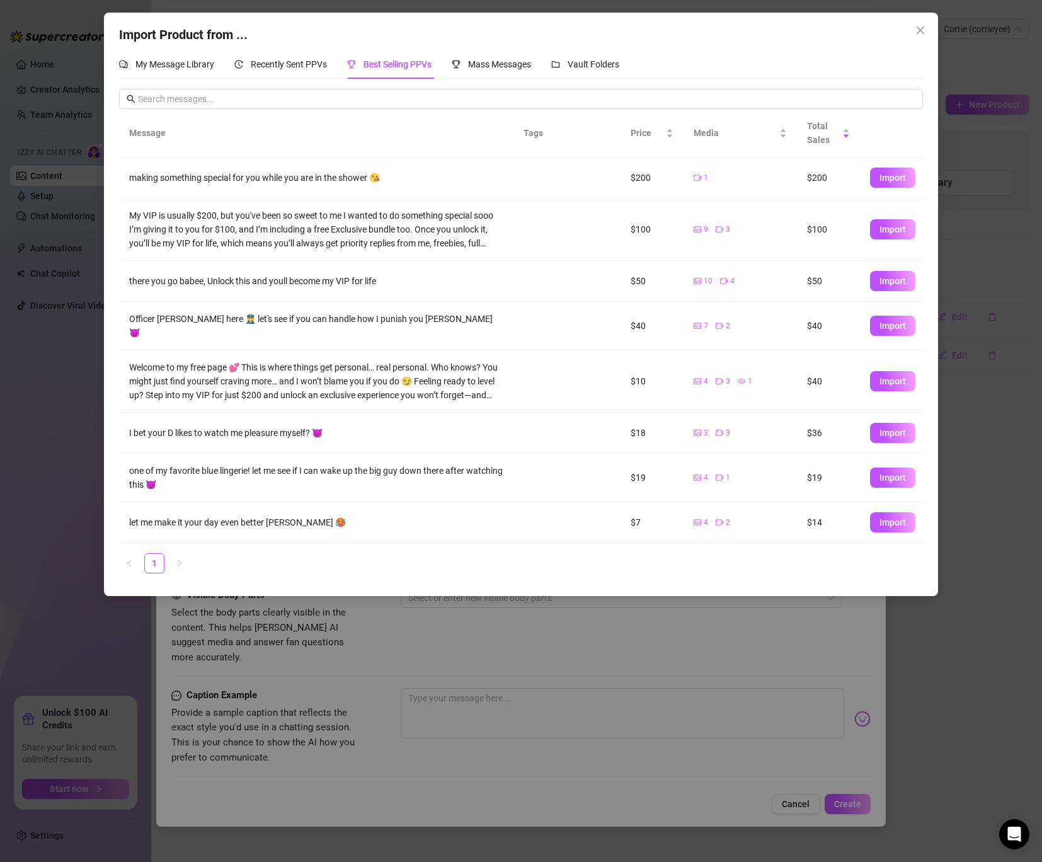
click at [289, 83] on div "My Message Library Recently Sent PPVs Best Selling PPVs Mass Messages Vault Fol…" at bounding box center [520, 317] width 803 height 534
click at [295, 62] on span "Recently Sent PPVs" at bounding box center [289, 64] width 76 height 10
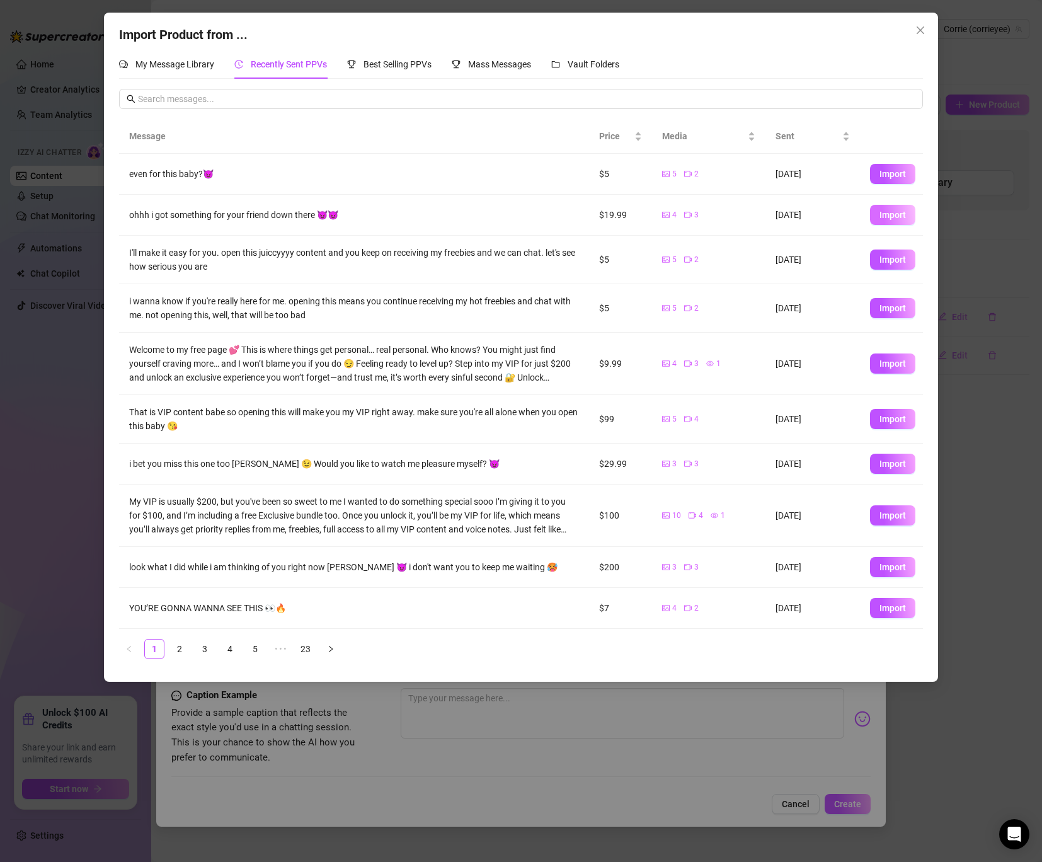
click at [898, 215] on span "Import" at bounding box center [893, 215] width 26 height 10
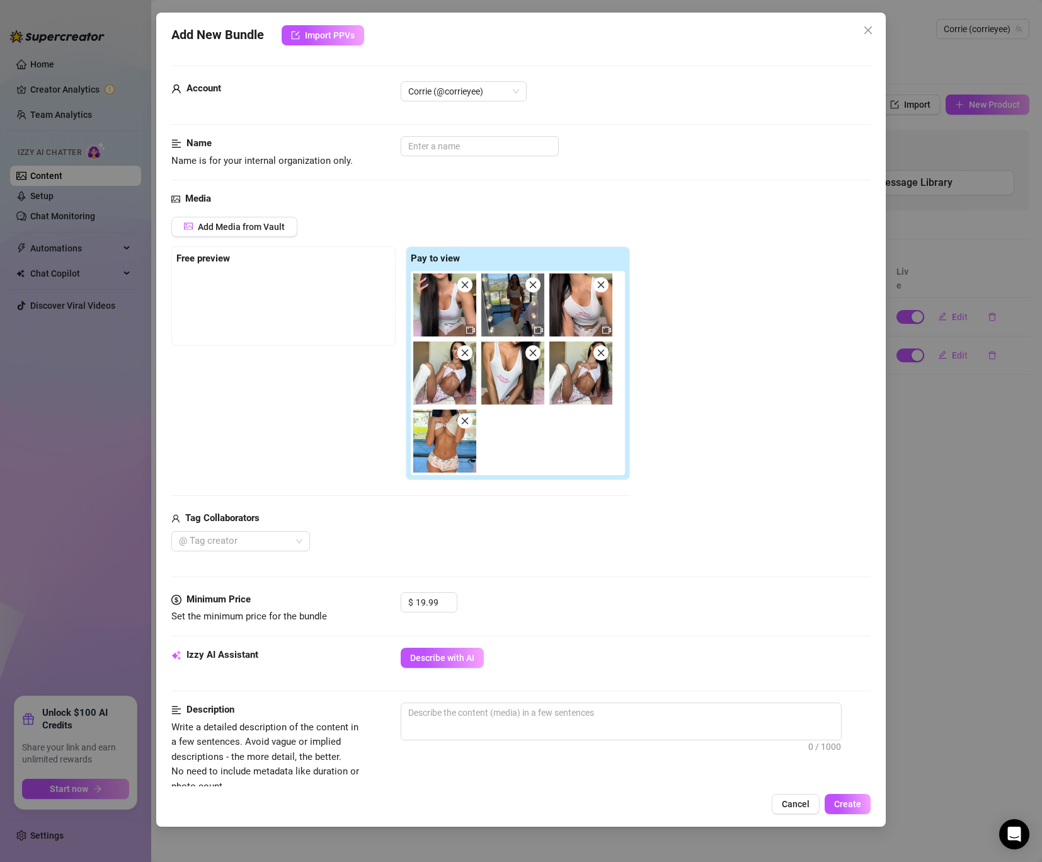
click at [787, 141] on div at bounding box center [636, 146] width 470 height 20
